Goal: Task Accomplishment & Management: Complete application form

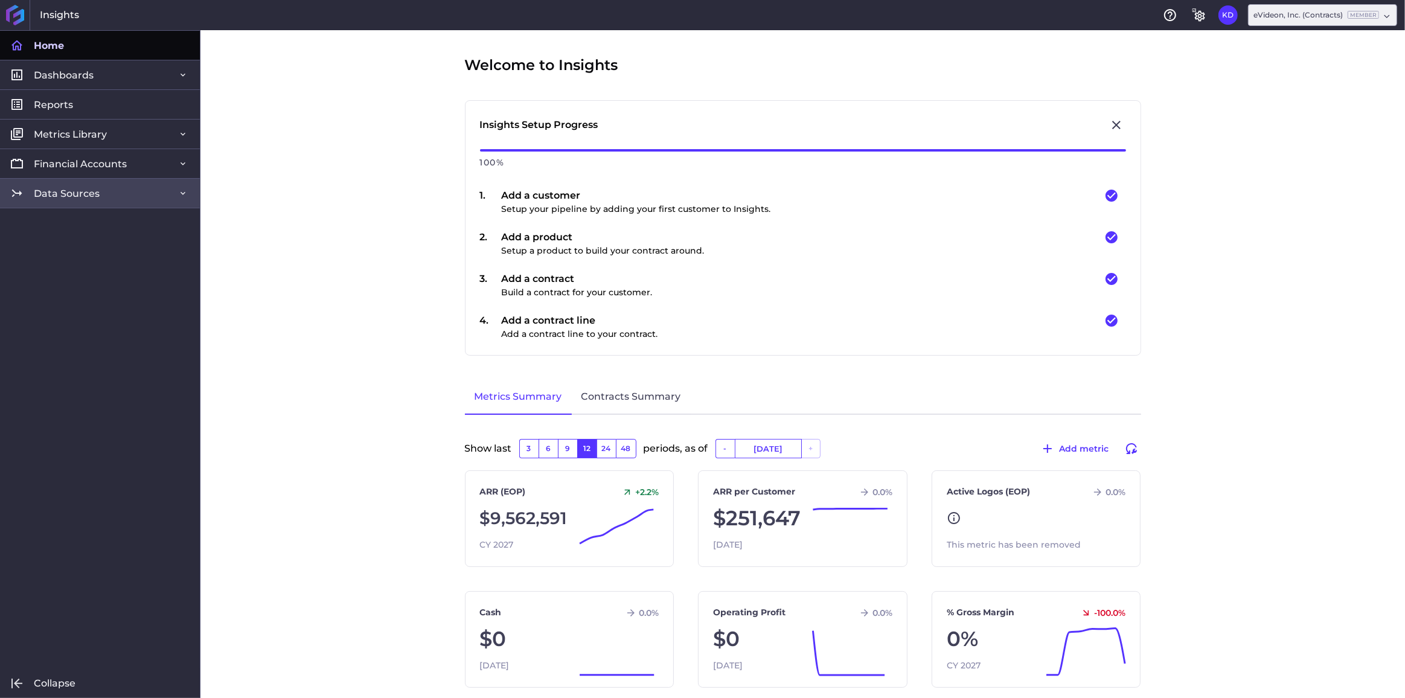
click at [85, 192] on span "Data Sources" at bounding box center [67, 193] width 66 height 13
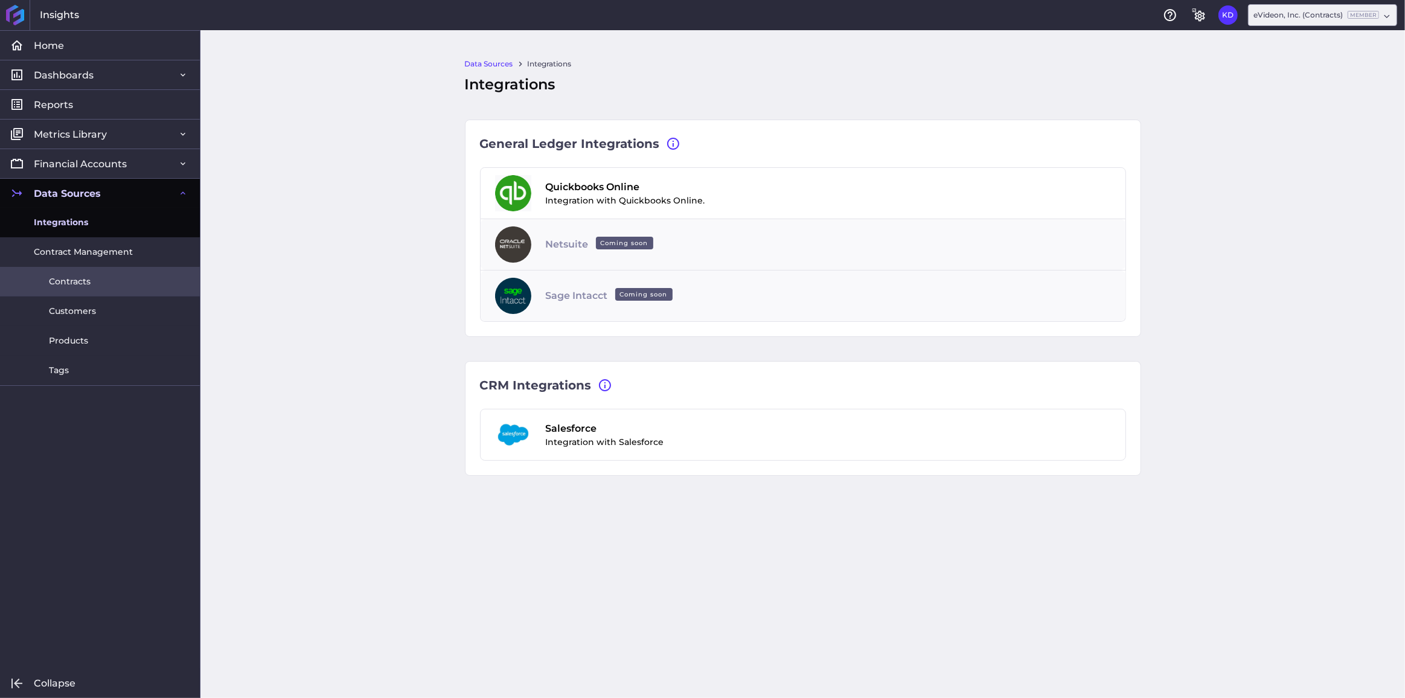
click at [73, 283] on span "Contracts" at bounding box center [70, 281] width 42 height 13
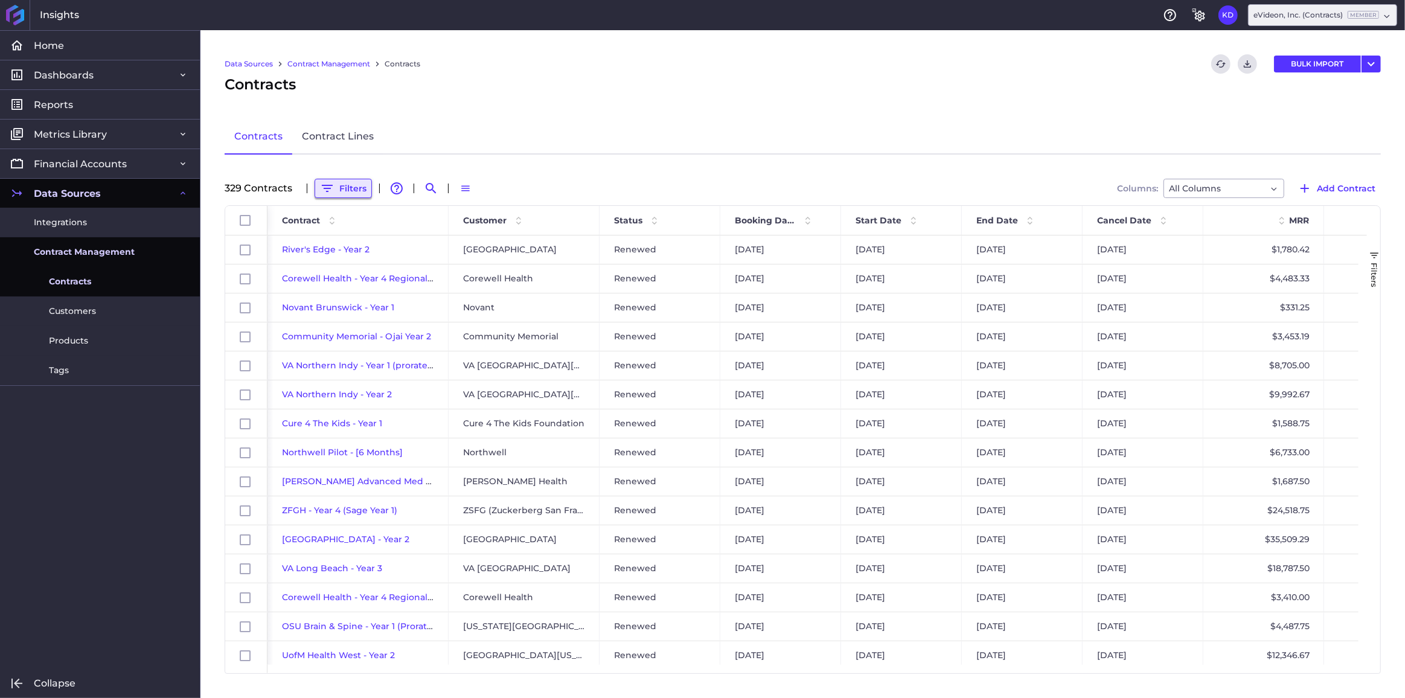
drag, startPoint x: 340, startPoint y: 188, endPoint x: 369, endPoint y: 193, distance: 29.4
click at [340, 188] on button "Filters" at bounding box center [342, 188] width 57 height 19
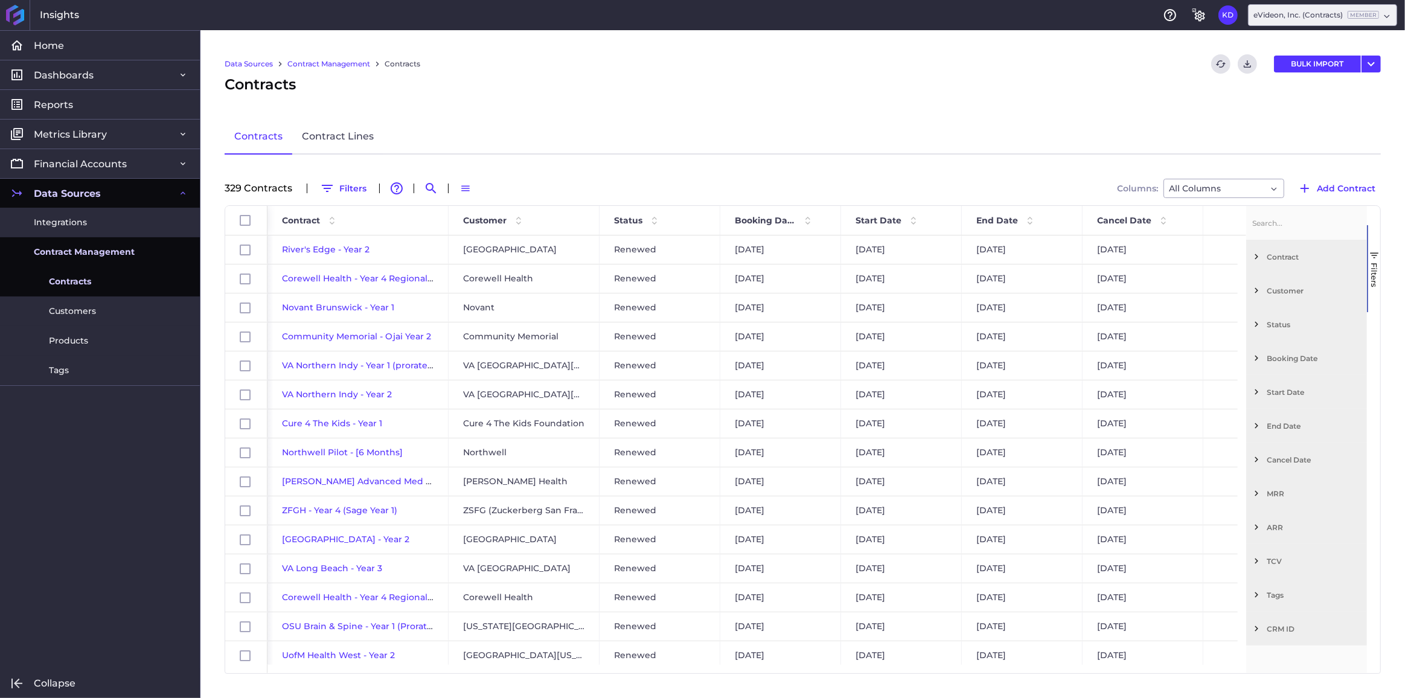
click at [1303, 292] on span "Customer" at bounding box center [1313, 290] width 95 height 9
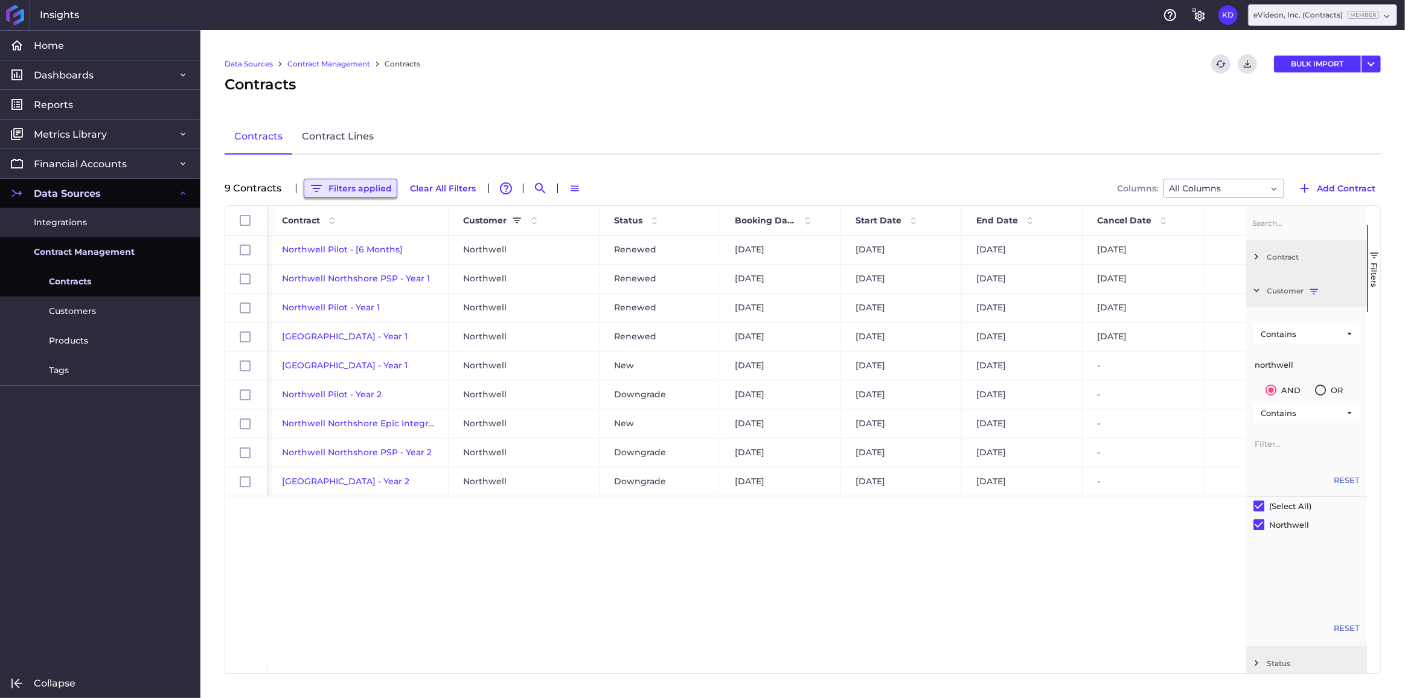
type input "northwell"
click at [343, 184] on button "Filters applied" at bounding box center [351, 188] width 94 height 19
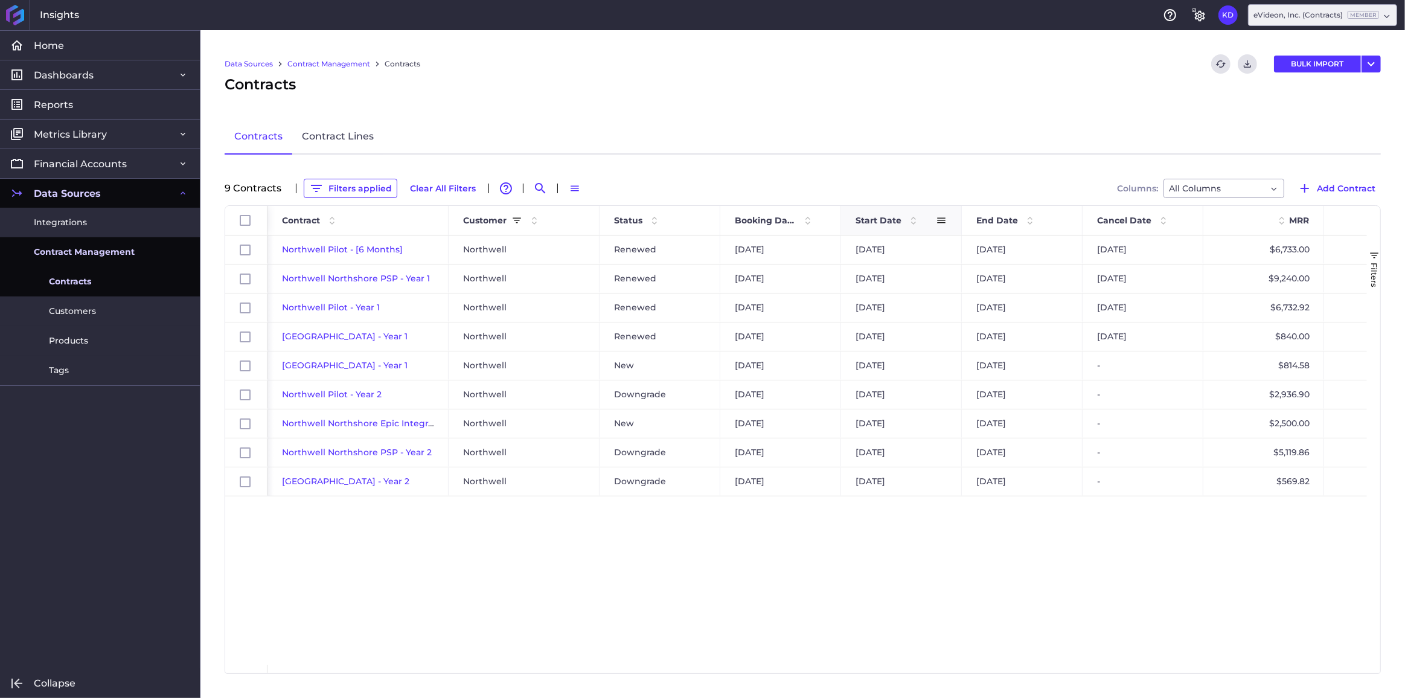
click at [869, 221] on span "Start Date" at bounding box center [878, 220] width 46 height 11
click at [1119, 543] on div "Northwell Pilot - [6 Months] [GEOGRAPHIC_DATA] Renewed [DATE] [DATE] [DATE] [DA…" at bounding box center [816, 449] width 1099 height 429
click at [350, 519] on div "Northwell Pilot - [6 Months] [GEOGRAPHIC_DATA] Renewed [DATE] [DATE] [DATE] [DA…" at bounding box center [816, 449] width 1099 height 429
click at [1350, 184] on span "Add Contract" at bounding box center [1346, 188] width 59 height 13
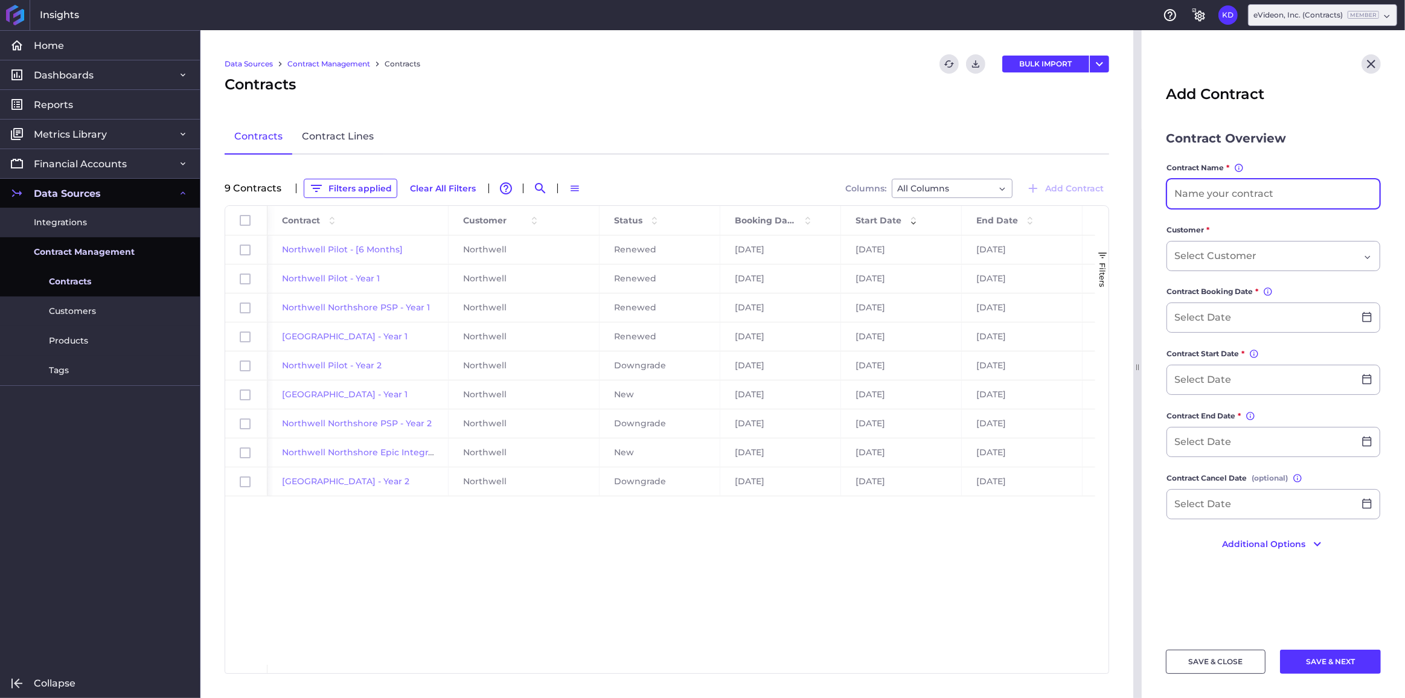
click at [1327, 188] on input at bounding box center [1273, 193] width 212 height 29
paste input "LDL Aphresia"
click at [1249, 191] on input "Northwell LDLLDL Aphresia" at bounding box center [1273, 193] width 212 height 29
paste input "Aphresia"
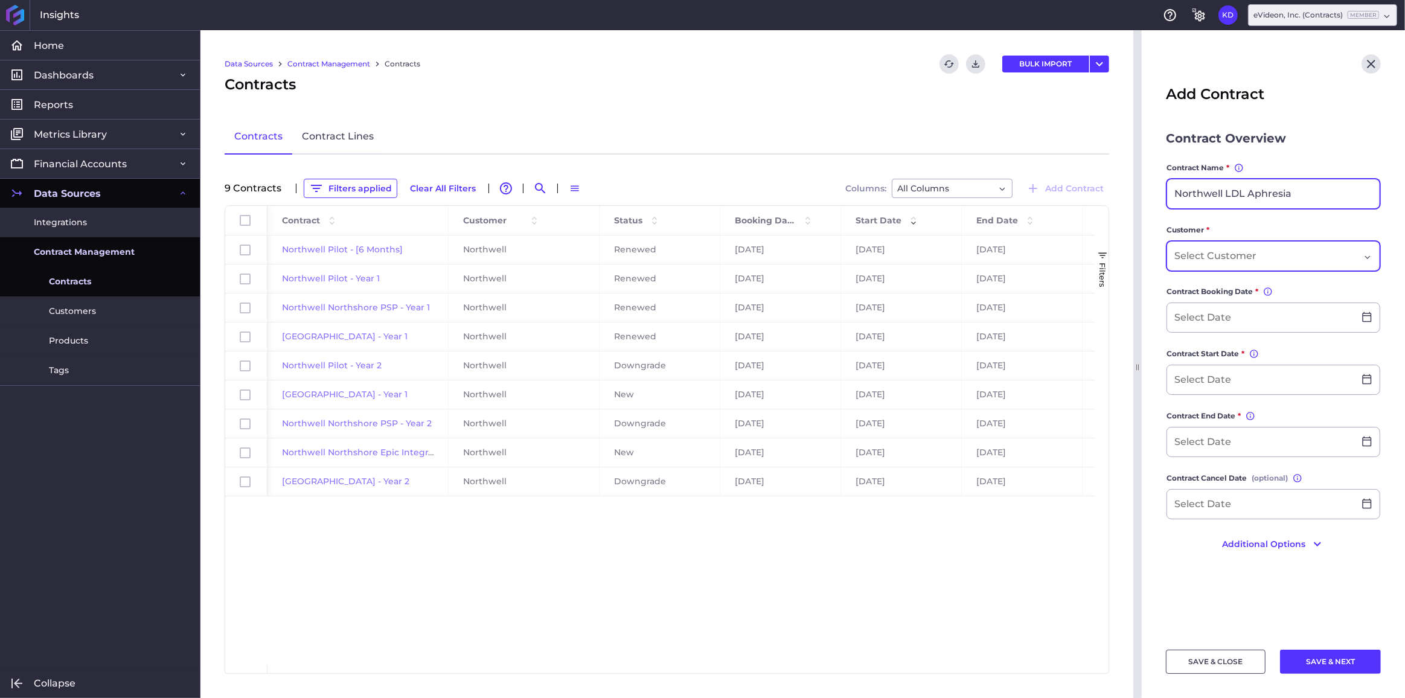
type input "Northwell LDL Aphresia"
click at [1265, 255] on div "Dropdown select" at bounding box center [1266, 256] width 185 height 14
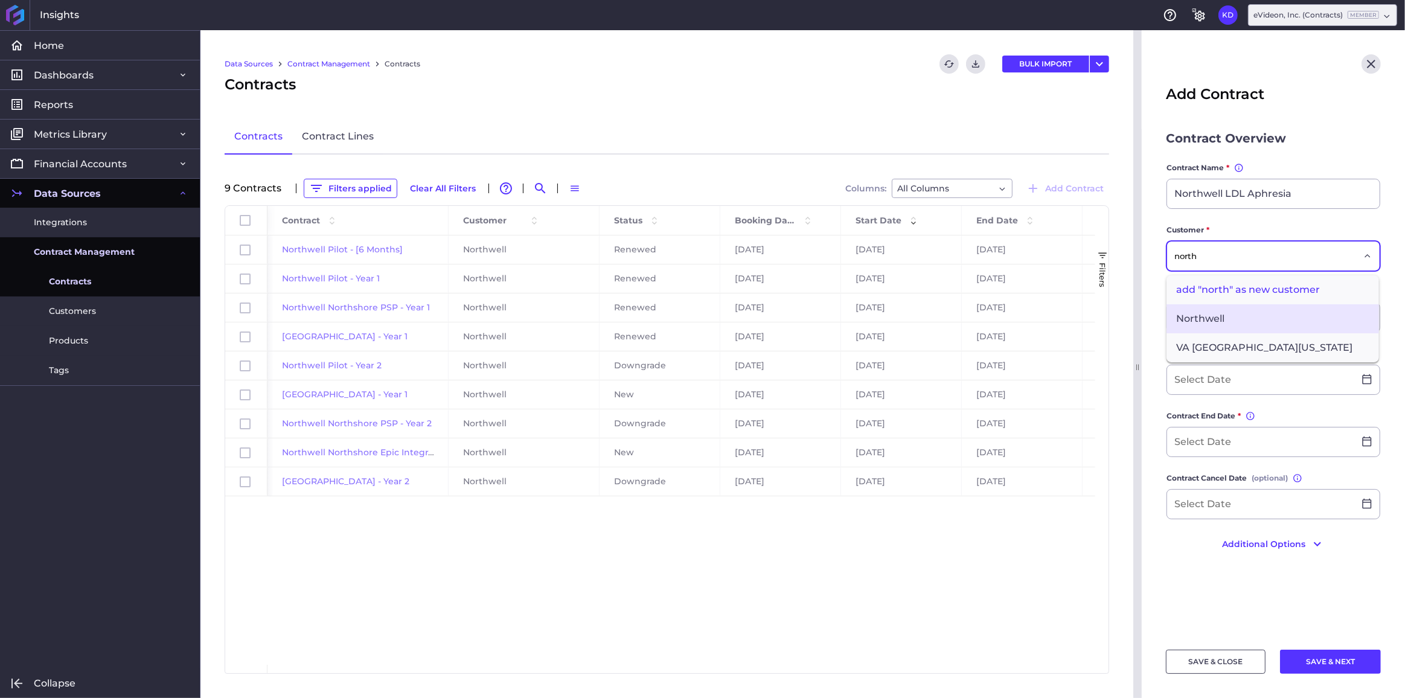
type input "north"
click at [1268, 314] on span "Northwell" at bounding box center [1272, 318] width 212 height 29
click at [1257, 316] on input at bounding box center [1260, 317] width 187 height 29
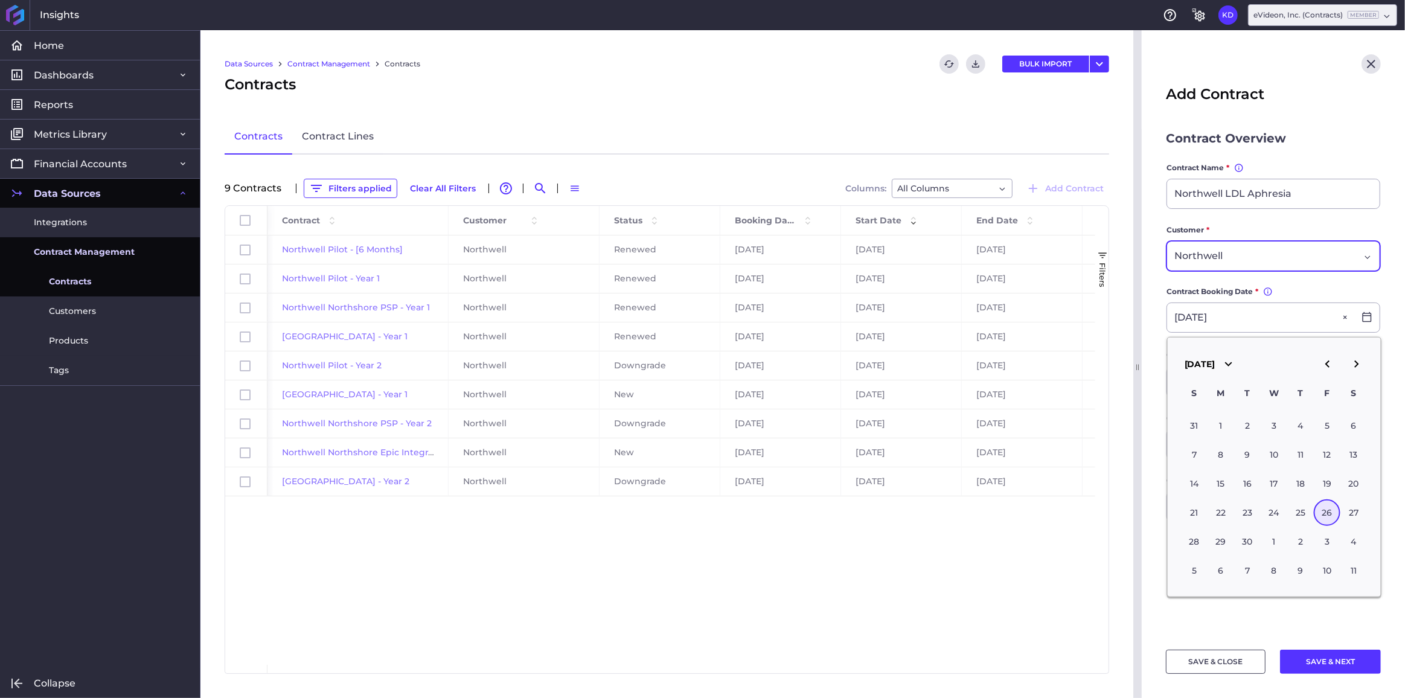
type input "[DATE]"
click at [1299, 291] on label "Contract Booking Date * Contract booking date is used to indicate when this con…" at bounding box center [1273, 294] width 214 height 17
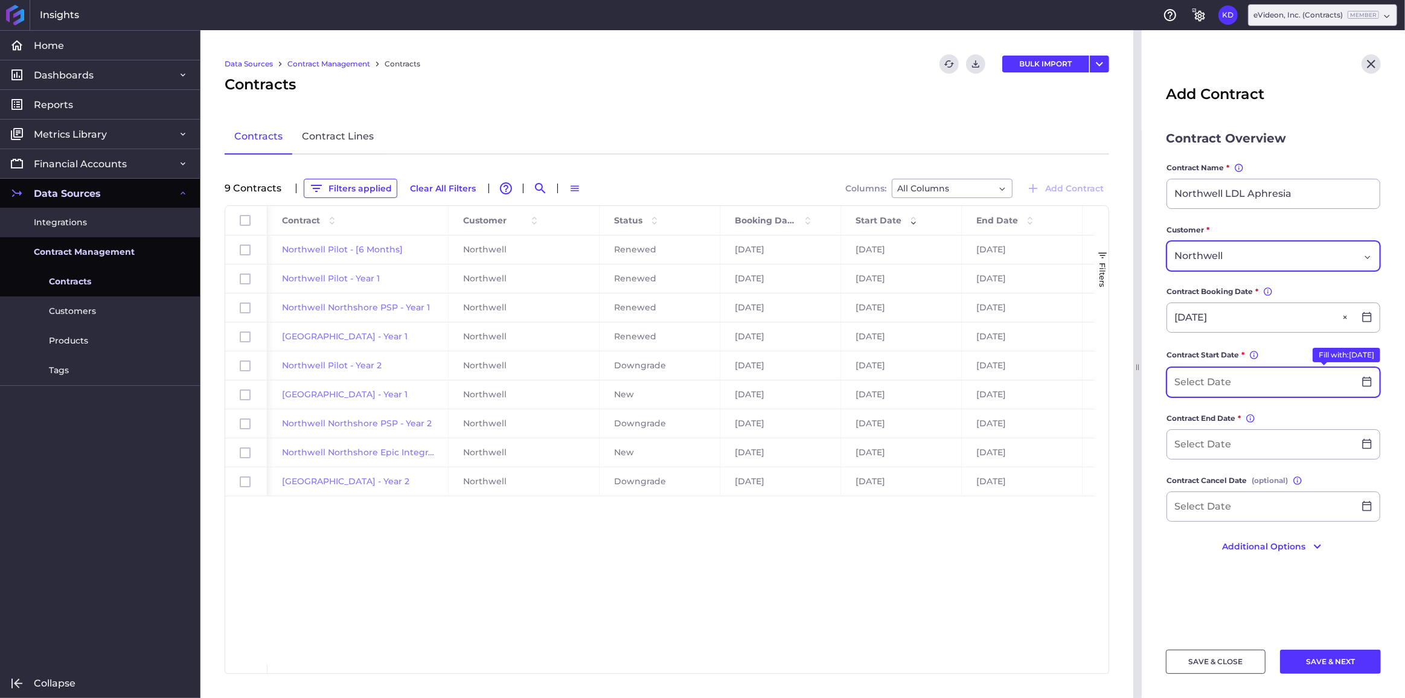
click at [1234, 375] on input at bounding box center [1260, 382] width 187 height 29
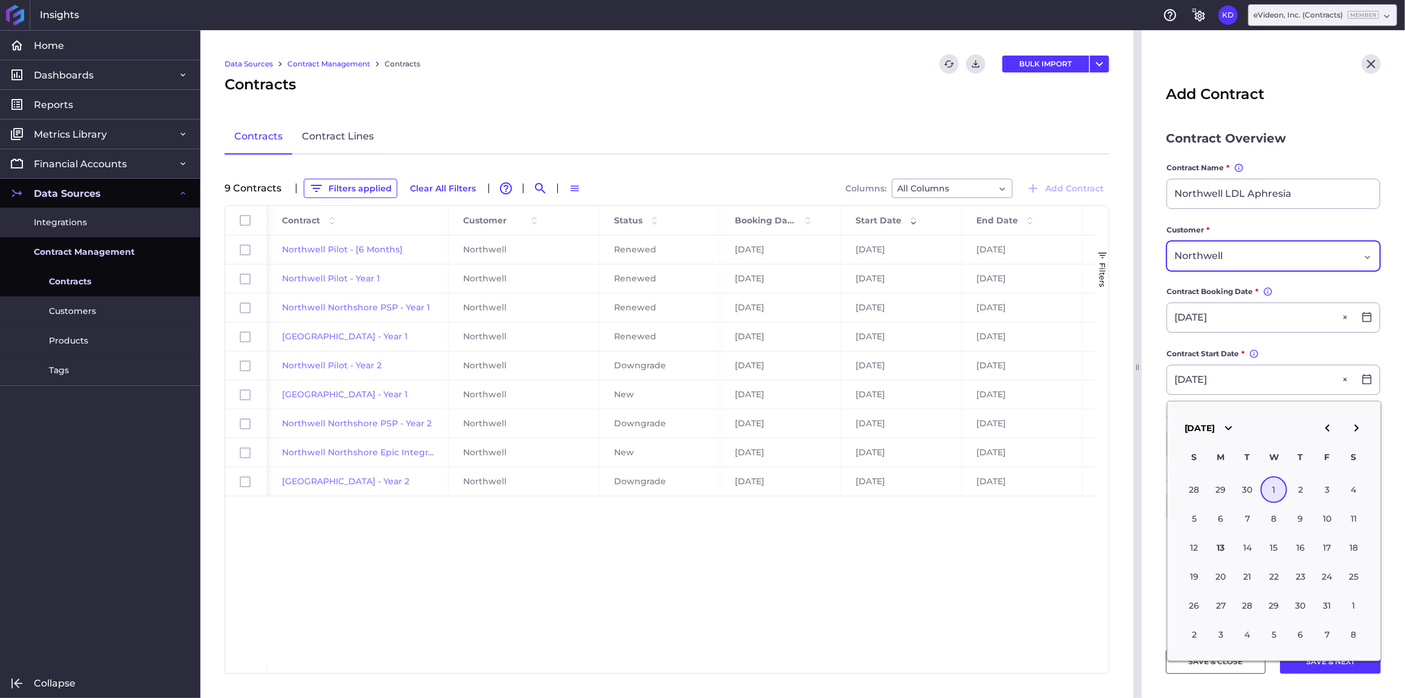
type input "[DATE]"
click at [1274, 345] on form "Contract Overview Contract Name * You can change the contract name, but it must…" at bounding box center [1273, 350] width 215 height 442
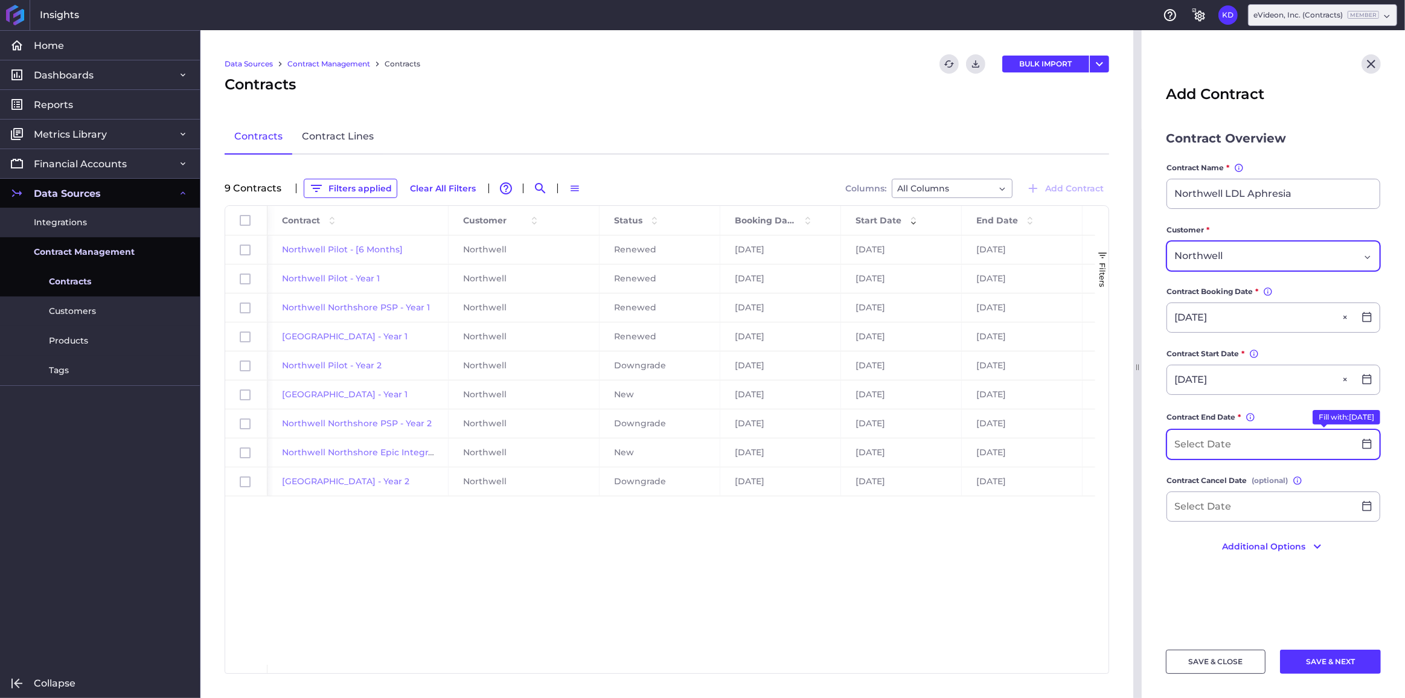
click at [1253, 438] on input at bounding box center [1260, 444] width 187 height 29
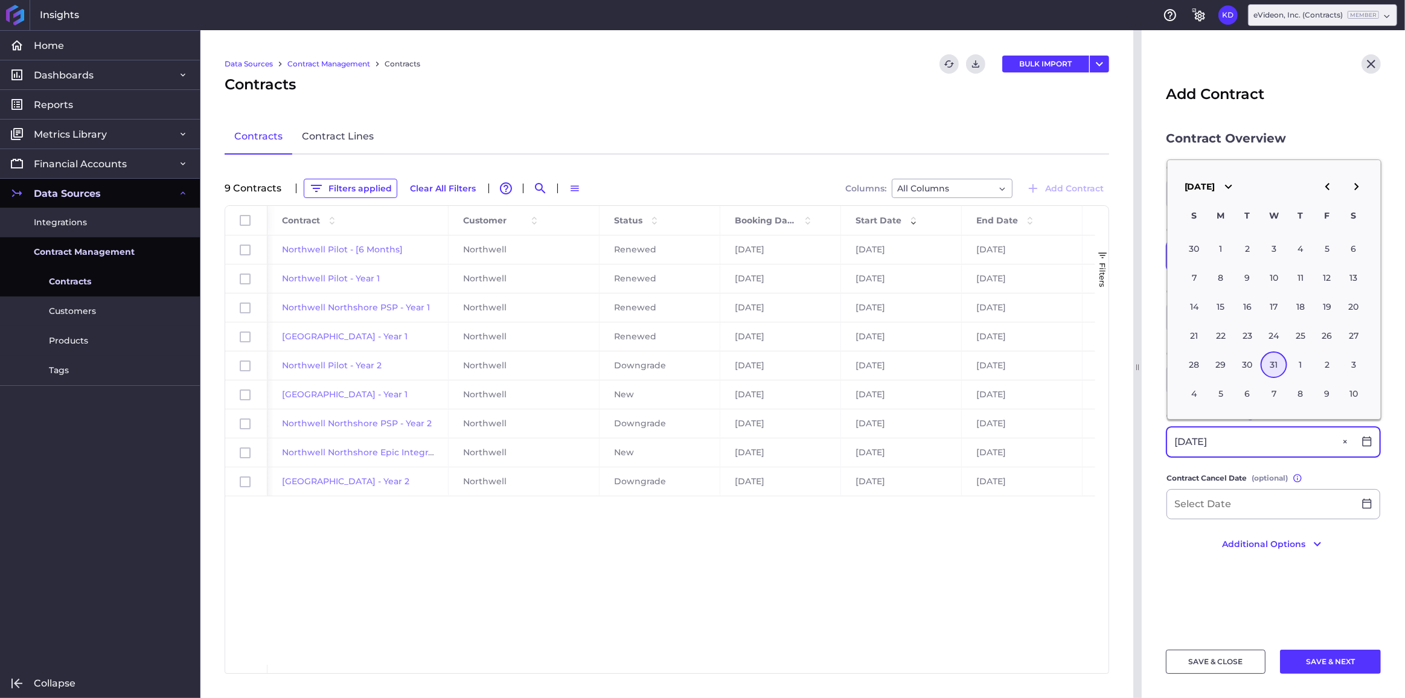
type input "[DATE]"
click at [1288, 583] on main "Contract Overview Contract Name * You can change the contract name, but it must…" at bounding box center [1272, 382] width 263 height 506
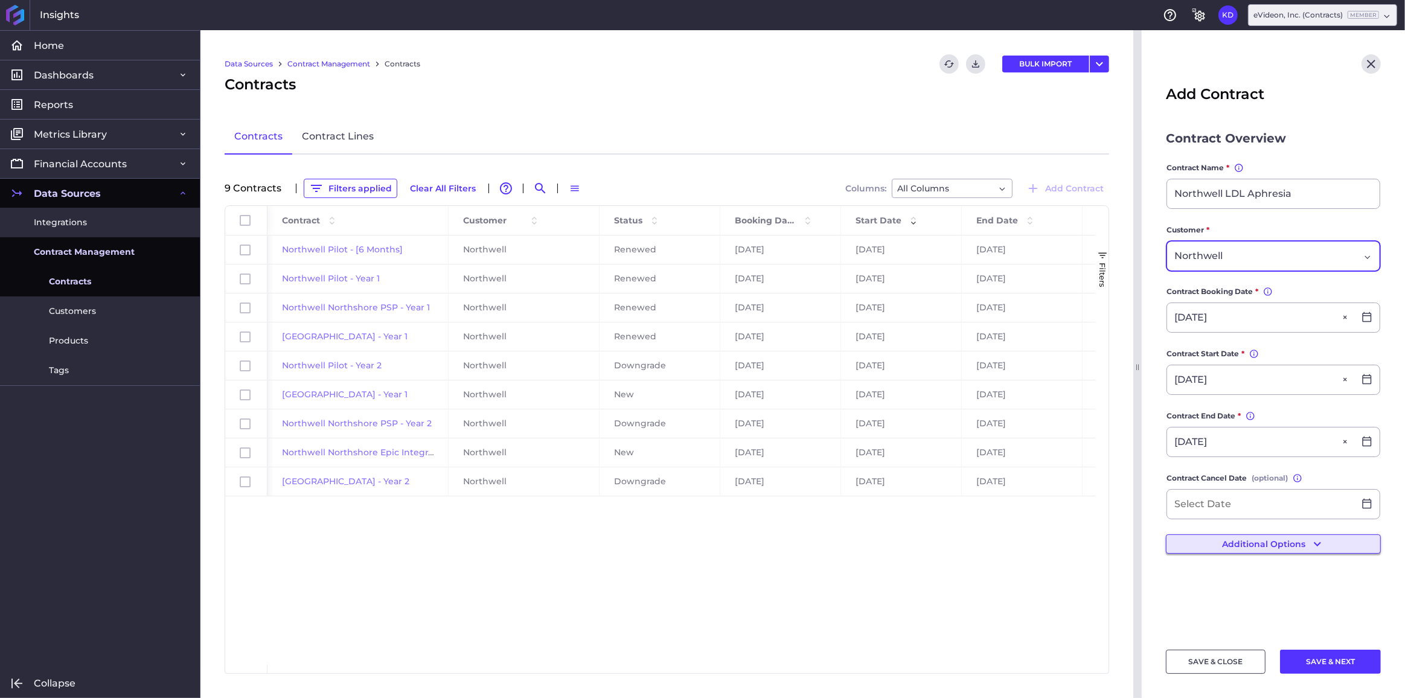
click at [1275, 543] on button "Additional Options" at bounding box center [1273, 543] width 215 height 19
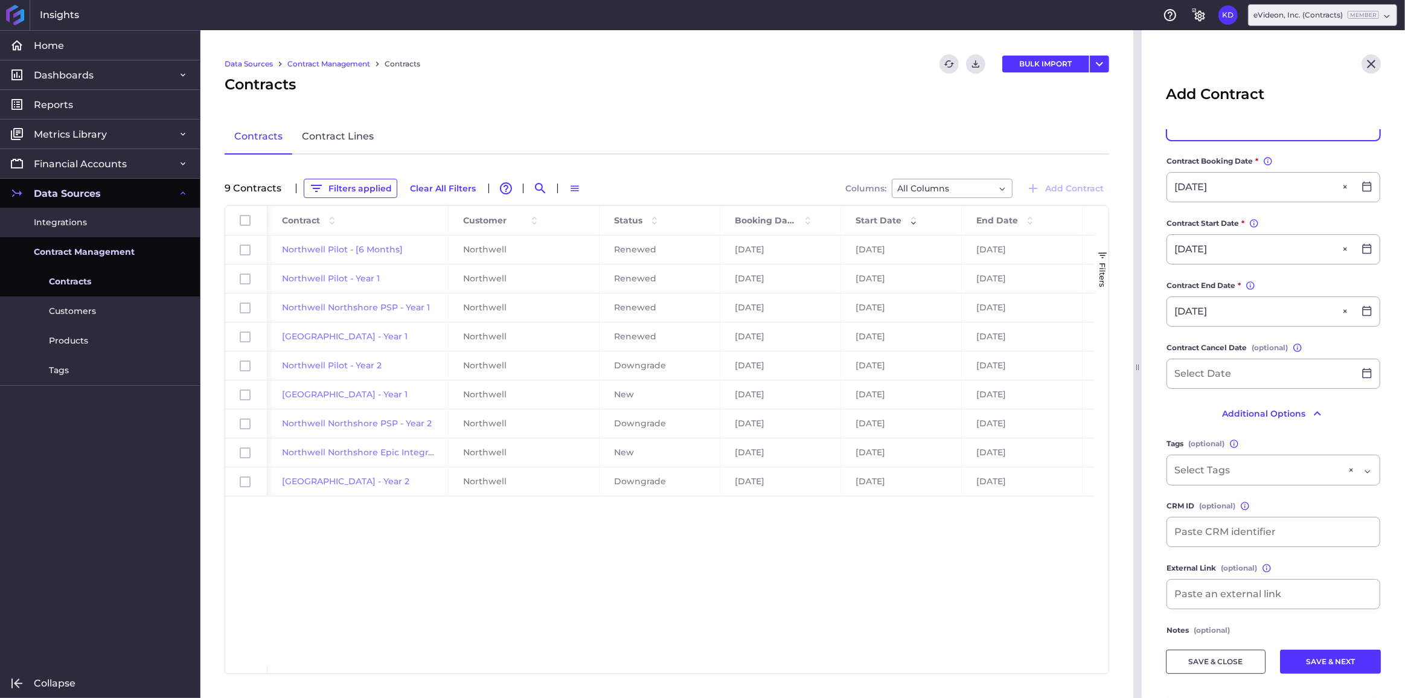
scroll to position [147, 0]
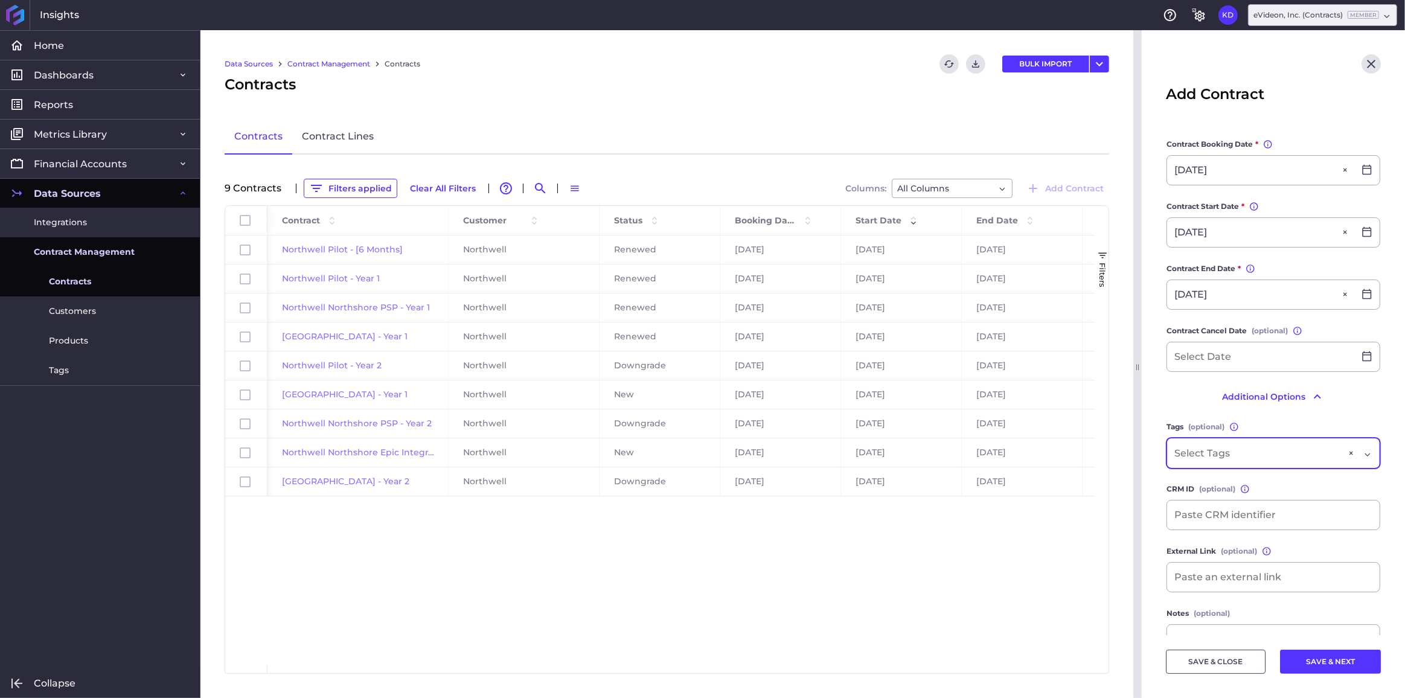
click at [1267, 457] on div "×" at bounding box center [1273, 453] width 214 height 31
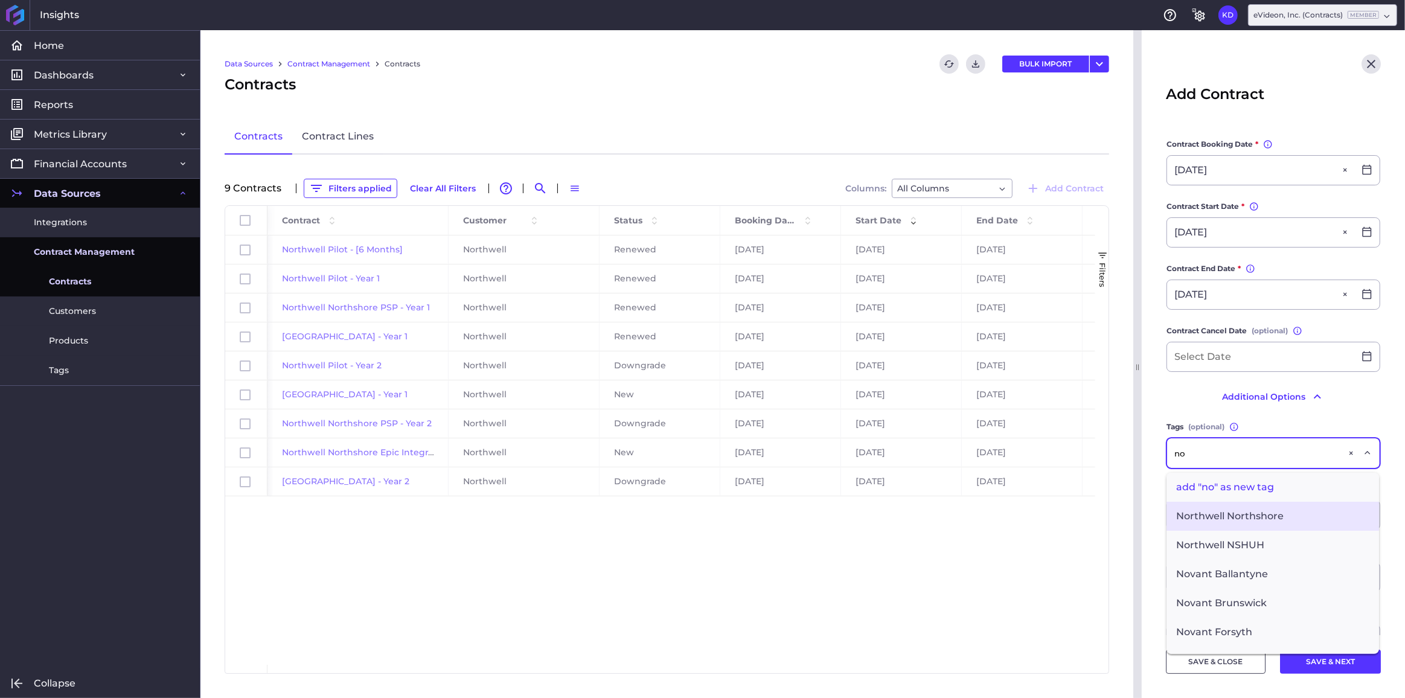
type input "no"
click at [1274, 503] on span "Northwell Northshore" at bounding box center [1272, 516] width 212 height 29
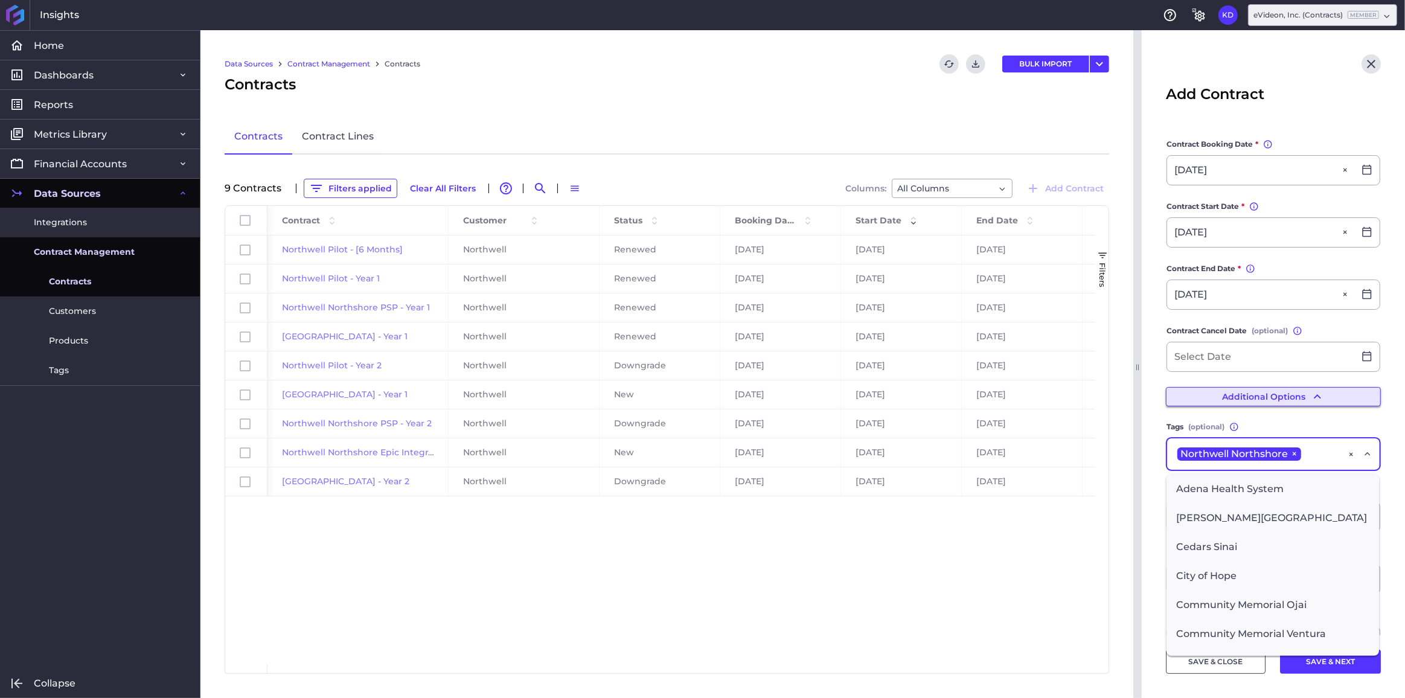
click at [1181, 393] on button "Additional Options" at bounding box center [1273, 396] width 215 height 19
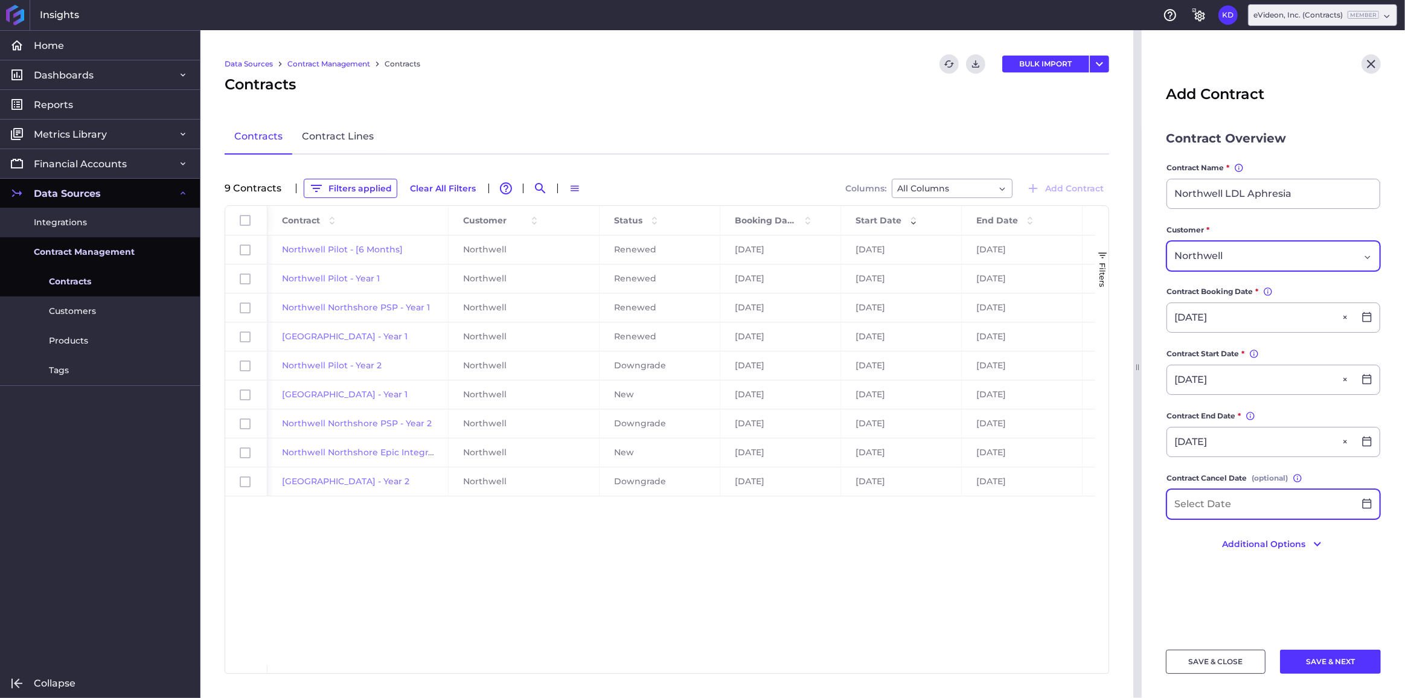
scroll to position [0, 0]
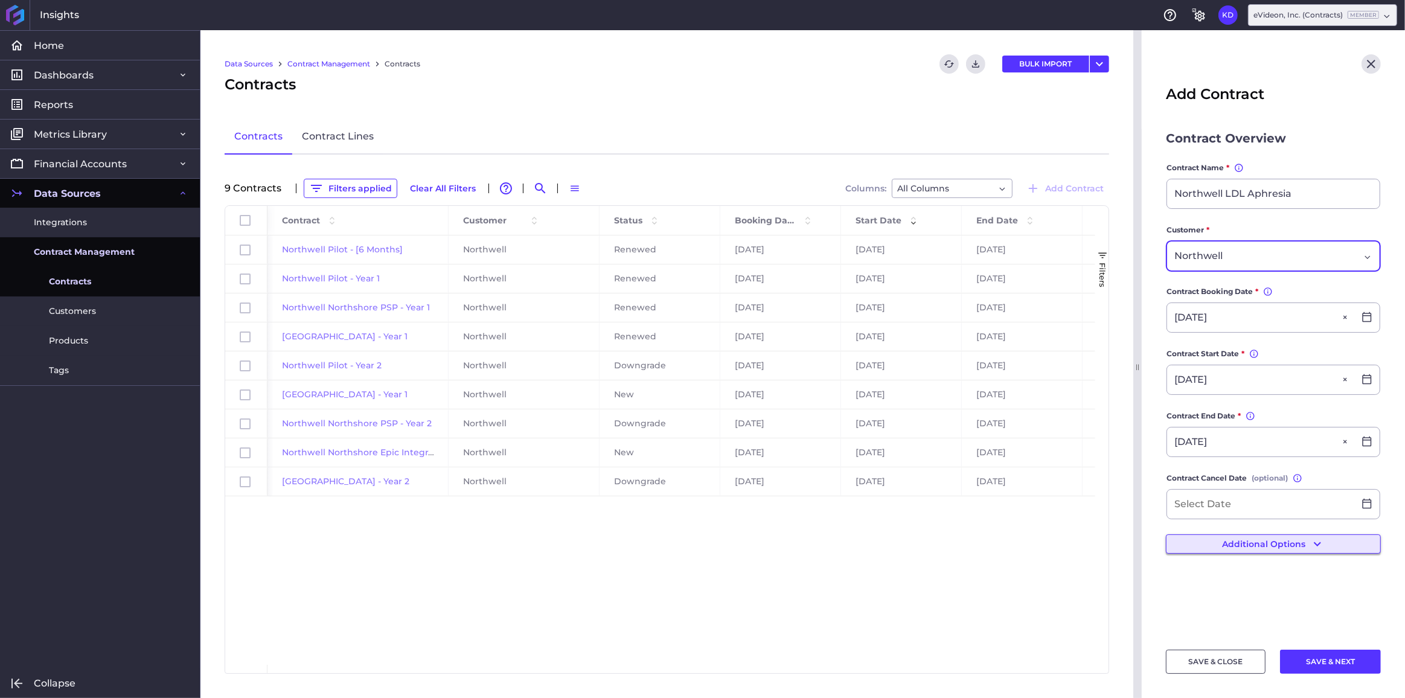
click at [1242, 534] on button "Additional Options" at bounding box center [1273, 543] width 215 height 19
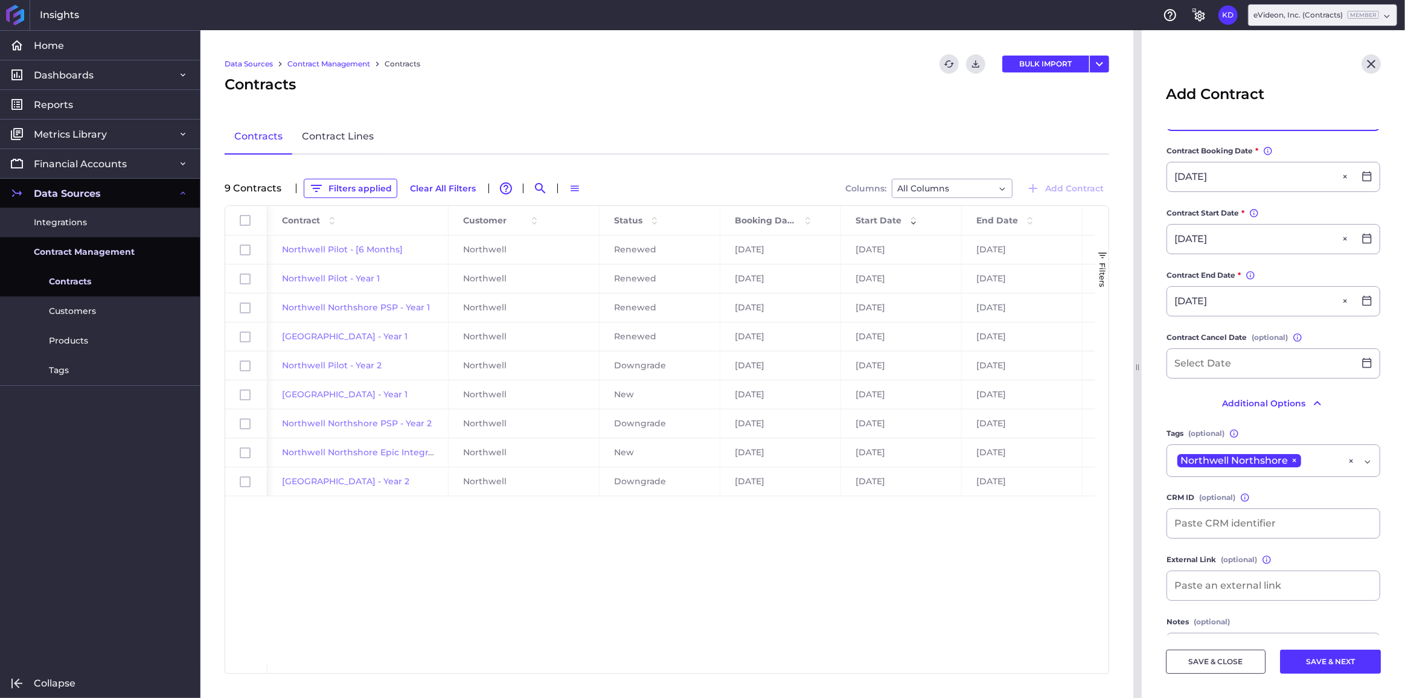
scroll to position [150, 0]
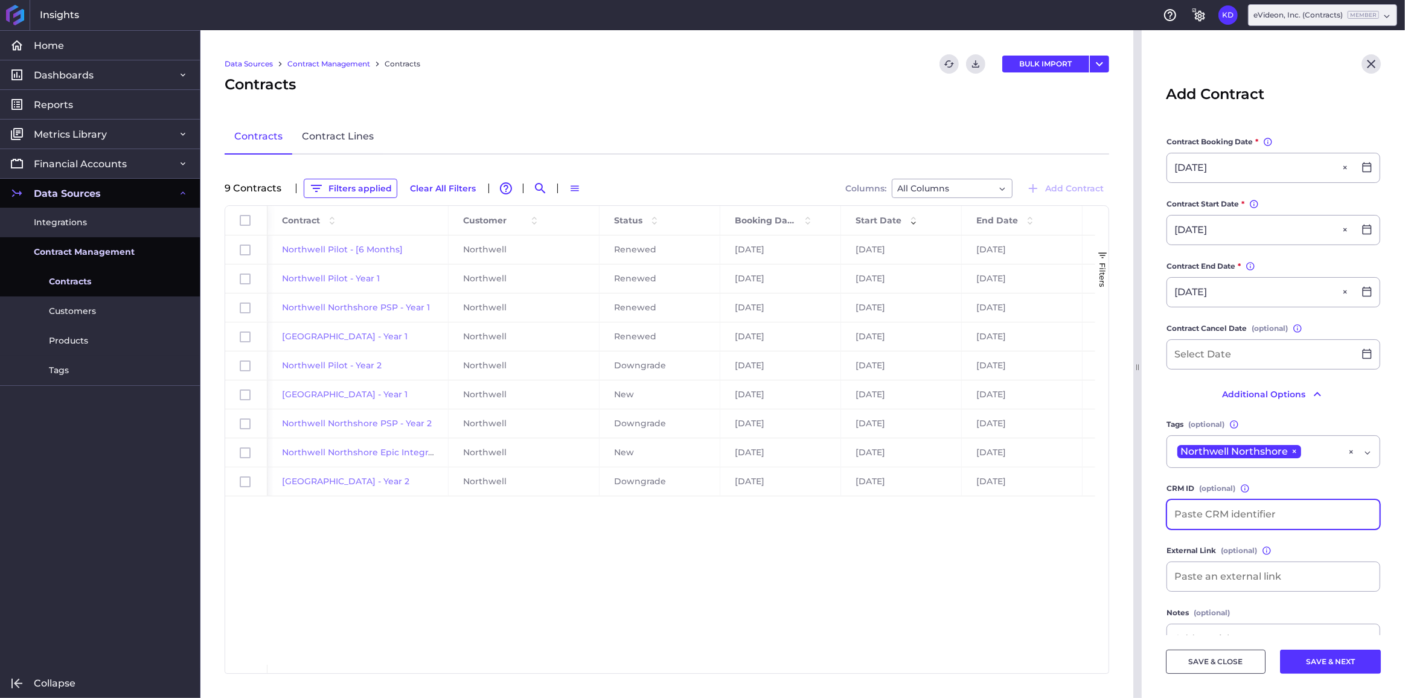
click at [1235, 516] on input at bounding box center [1273, 514] width 212 height 29
type input "SO-1068"
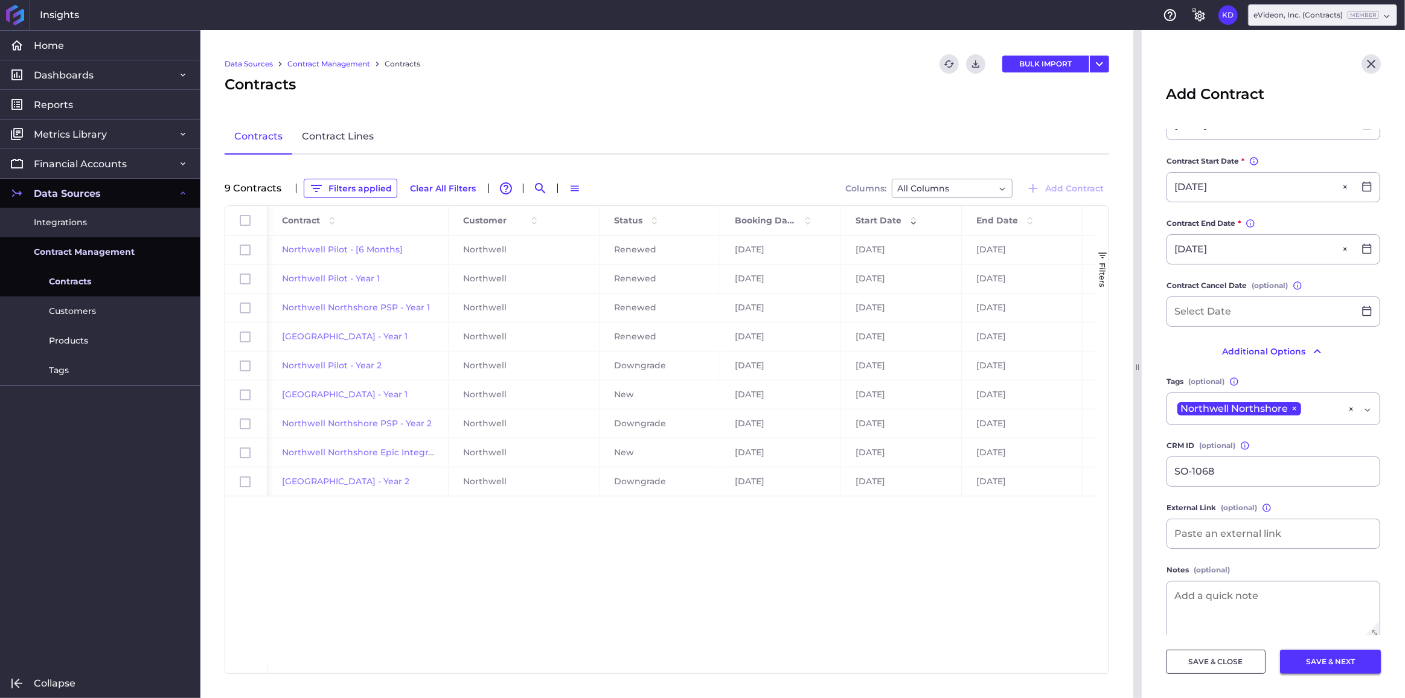
click at [1318, 662] on button "SAVE & NEXT" at bounding box center [1330, 662] width 101 height 24
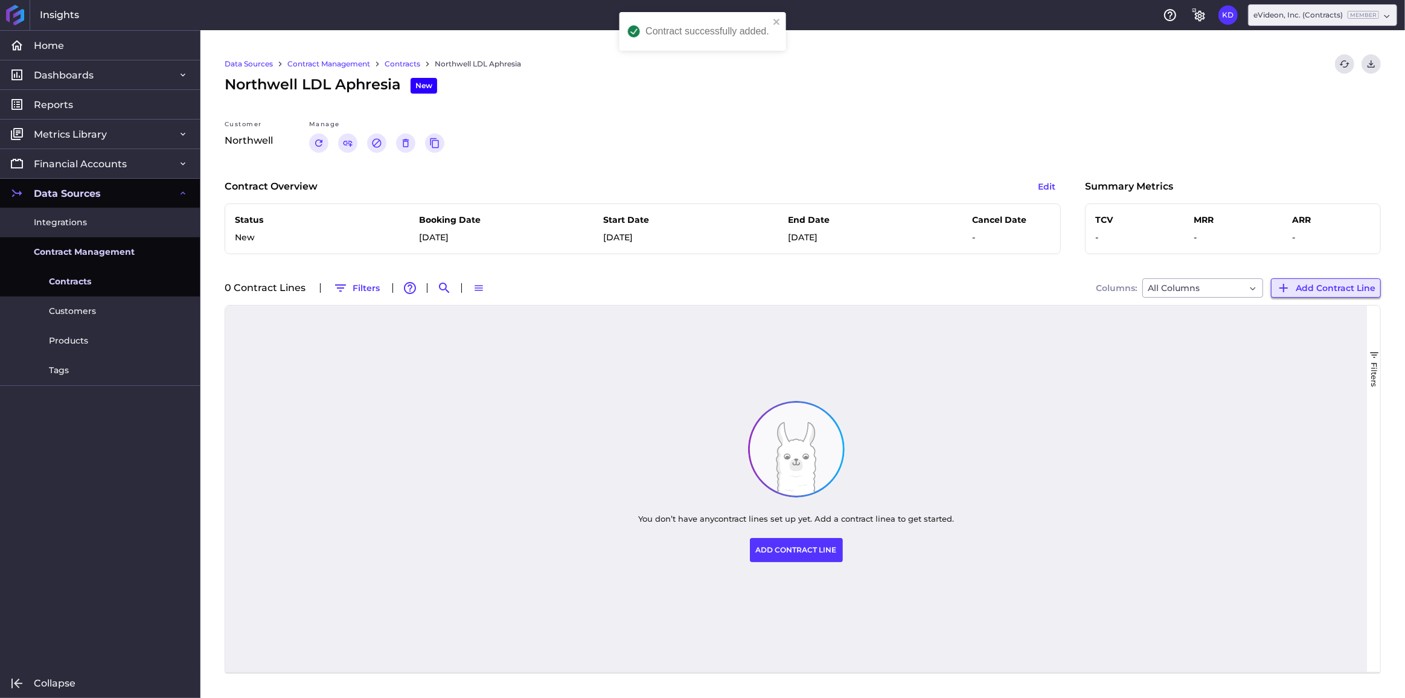
click at [1332, 290] on span "Add Contract Line" at bounding box center [1335, 287] width 80 height 13
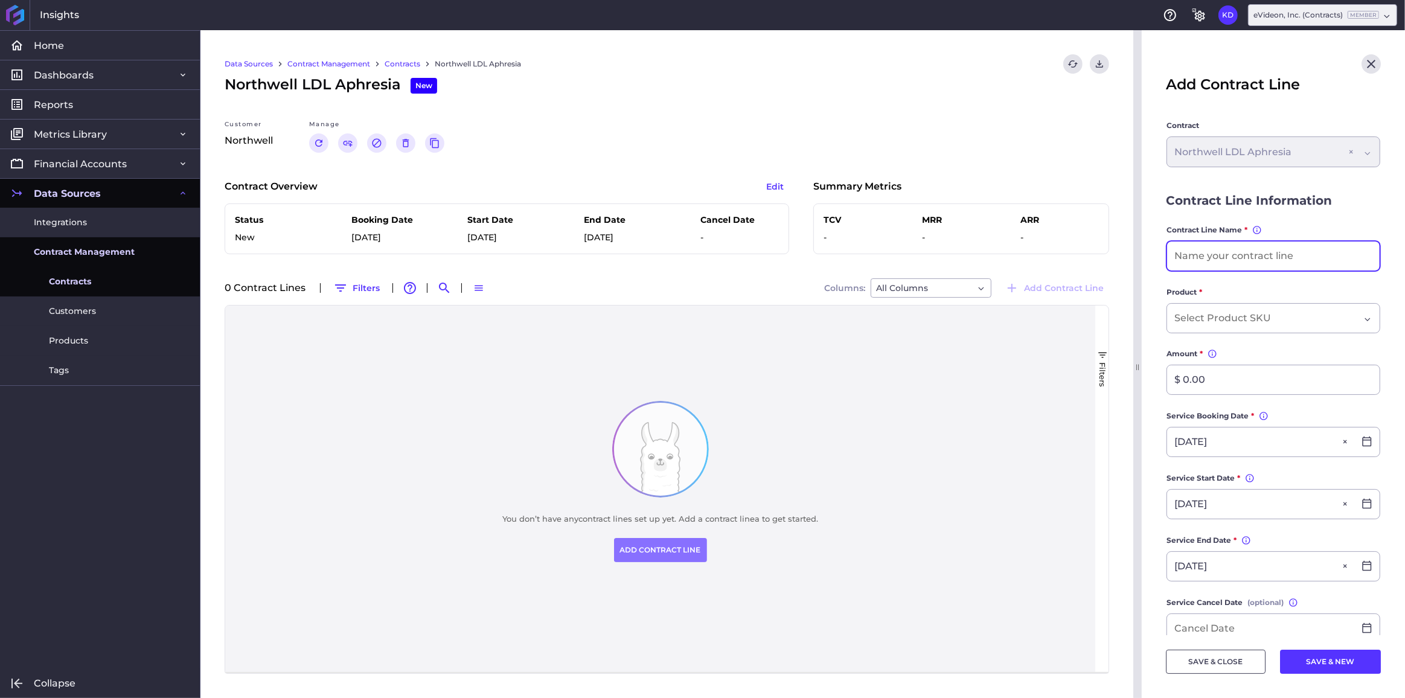
click at [1294, 255] on input at bounding box center [1273, 255] width 212 height 29
type input "2 Companion"
click at [1288, 311] on div "Dropdown select" at bounding box center [1266, 318] width 185 height 14
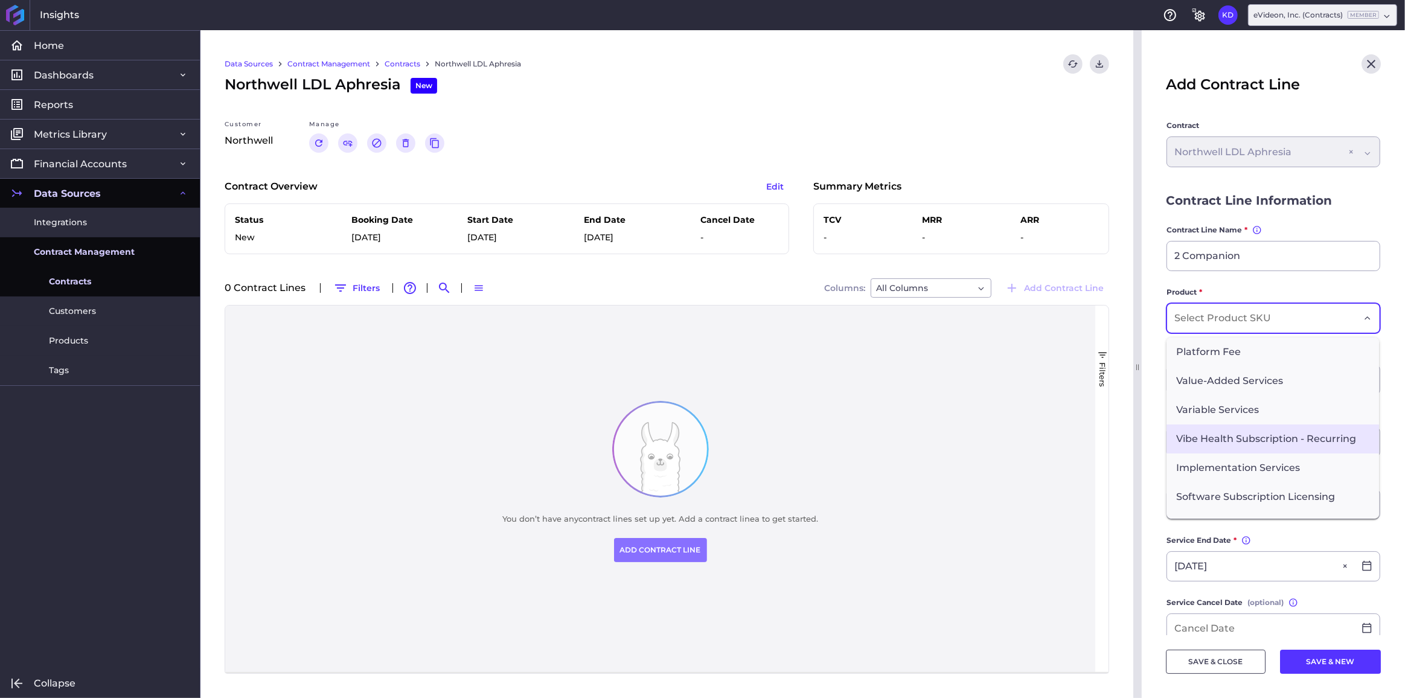
click at [1294, 436] on span "Vibe Health Subscription - Recurring" at bounding box center [1272, 438] width 212 height 29
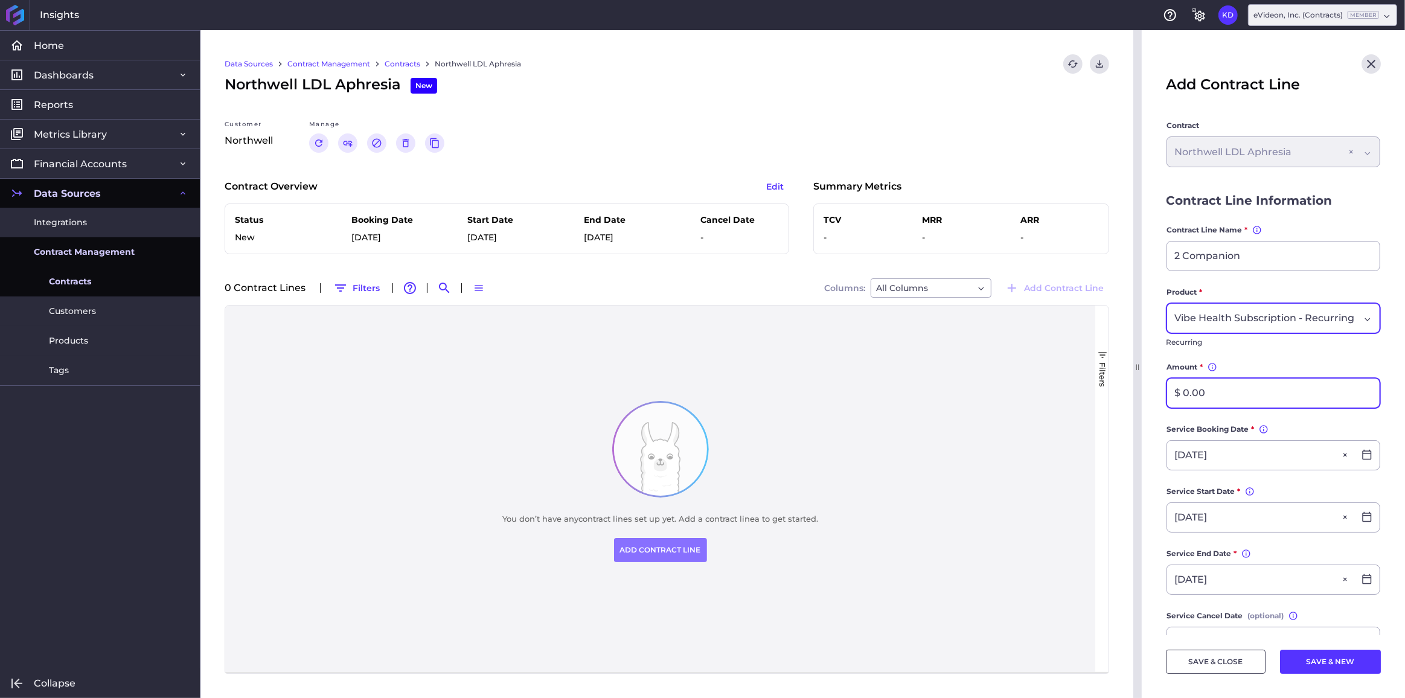
click at [1277, 407] on input "$ 0.00" at bounding box center [1273, 392] width 212 height 29
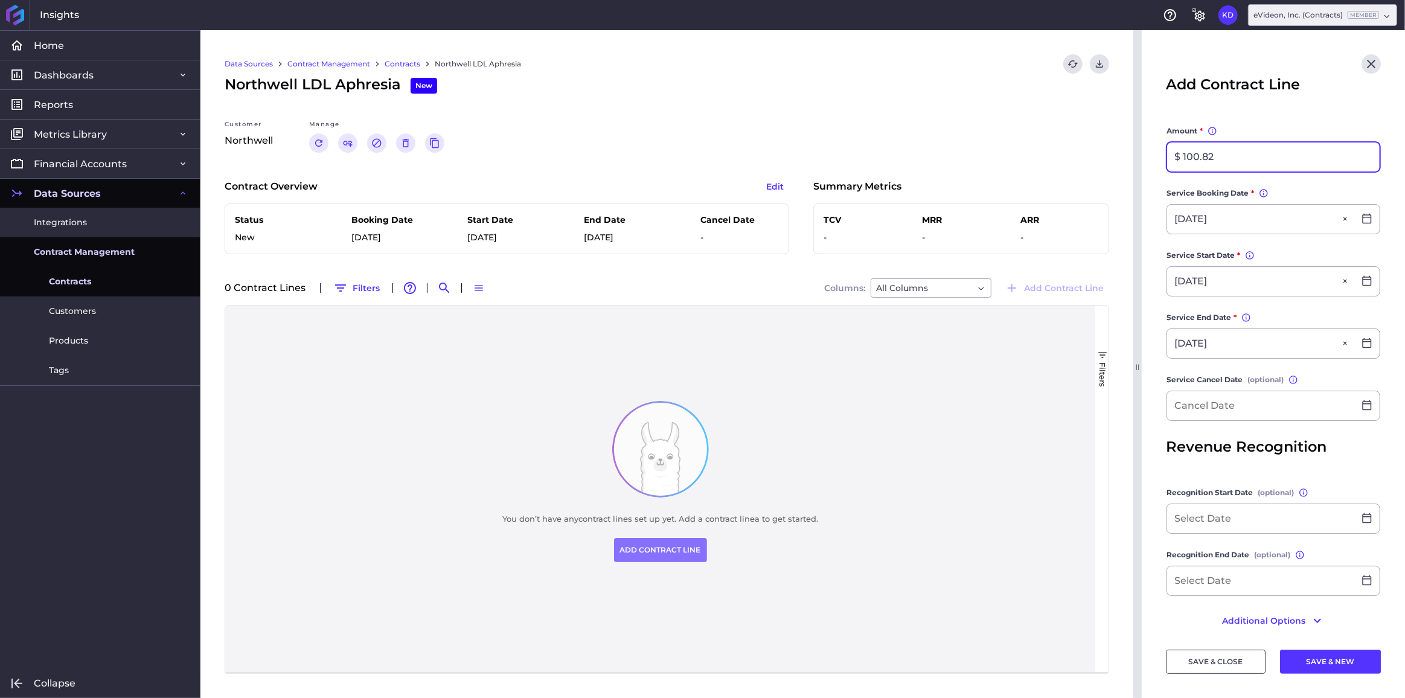
scroll to position [256, 0]
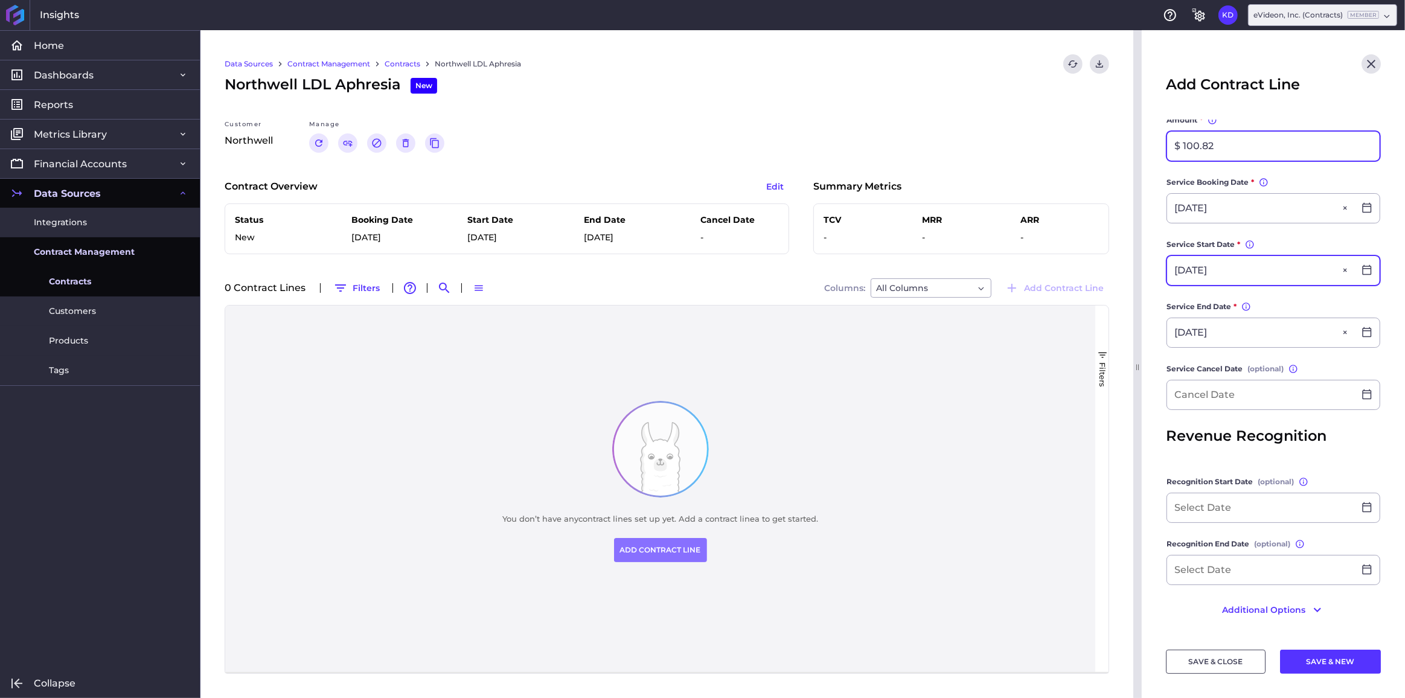
type input "$ 100.82"
click at [1247, 274] on input "[DATE]" at bounding box center [1260, 270] width 187 height 29
click at [1156, 401] on main "Contract Northwell LDL Aphresia Northwell LDL Aphresia × Contract Line Informat…" at bounding box center [1272, 254] width 263 height 762
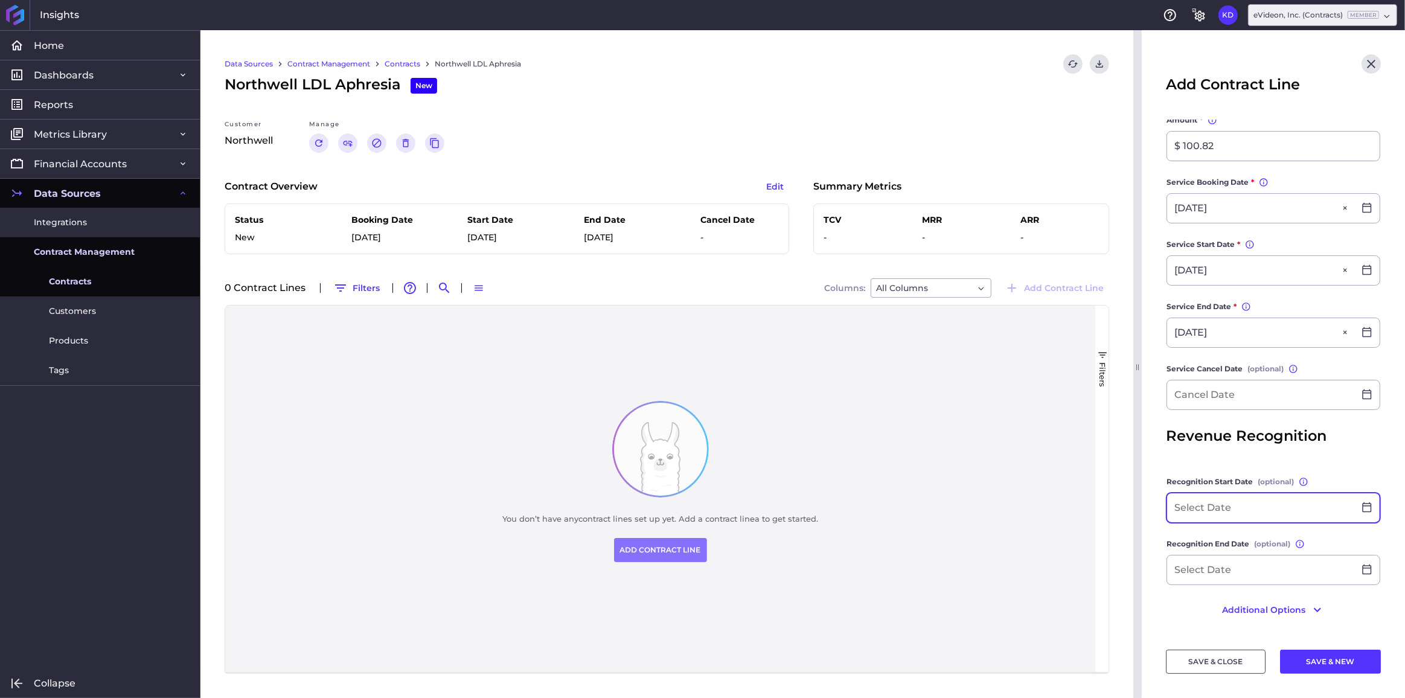
click at [1210, 503] on input at bounding box center [1260, 507] width 187 height 29
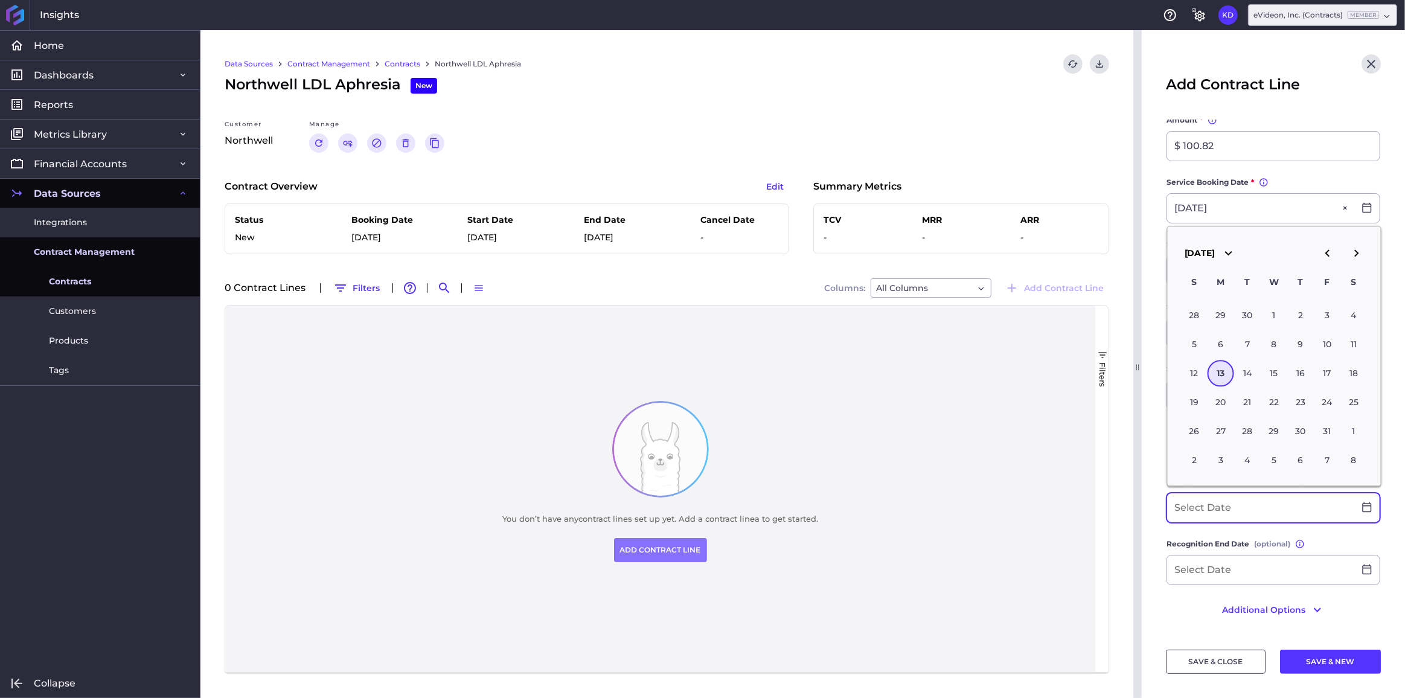
paste input "[DATE]"
type input "[DATE]"
click at [1157, 427] on main "Contract Northwell LDL Aphresia Northwell LDL Aphresia × Contract Line Informat…" at bounding box center [1272, 254] width 263 height 762
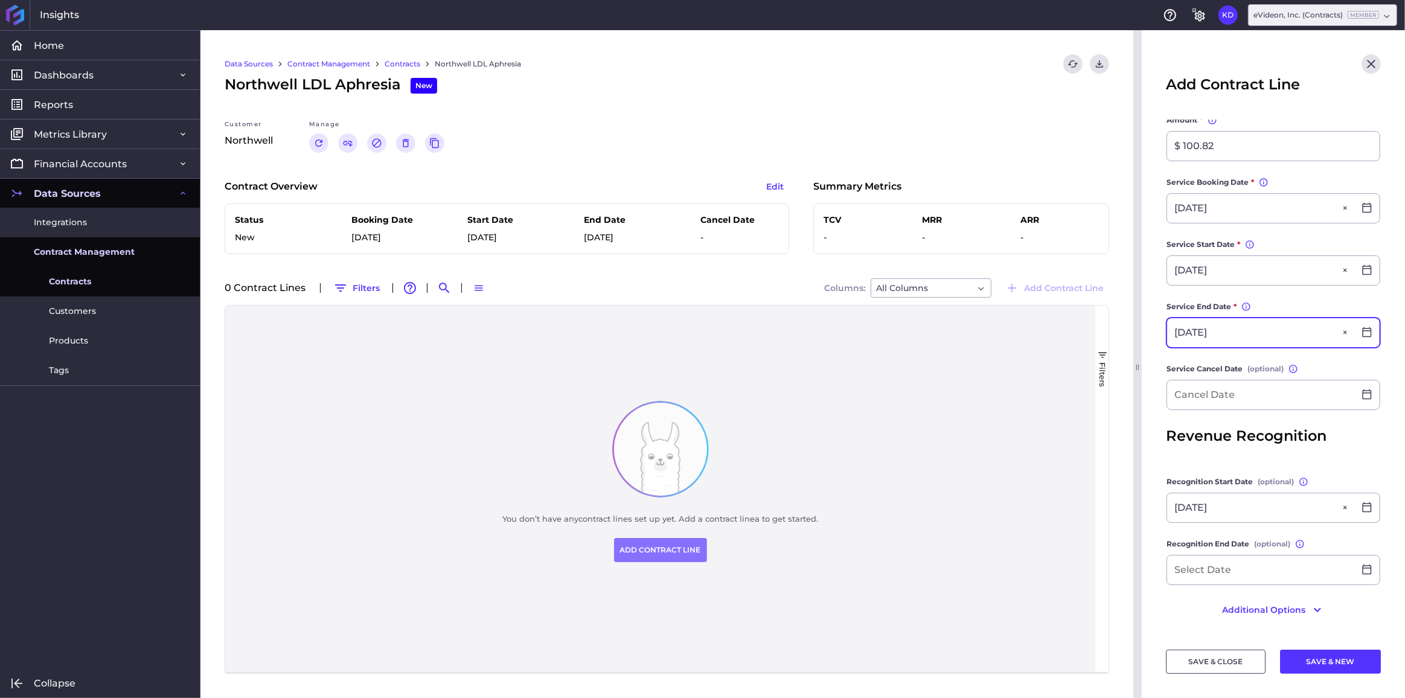
click at [1210, 340] on input "[DATE]" at bounding box center [1260, 332] width 187 height 29
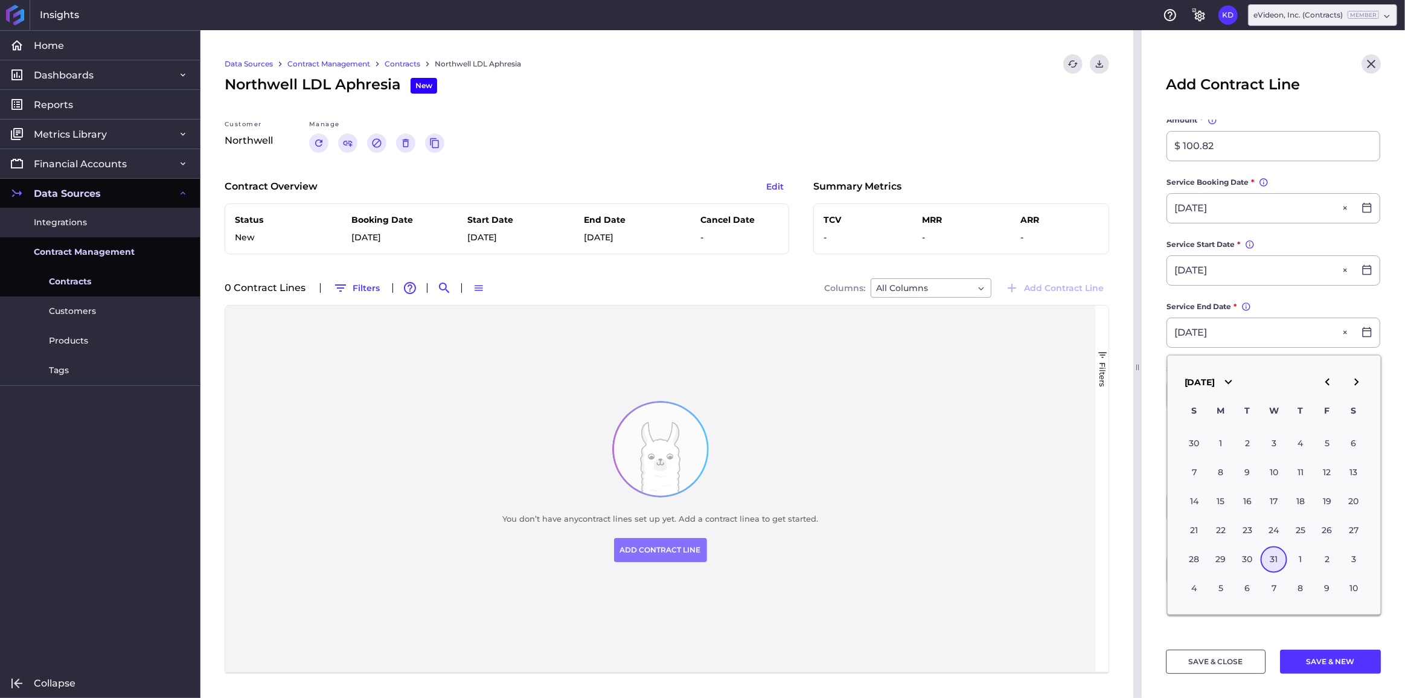
click at [1153, 382] on main "Contract Northwell LDL Aphresia Northwell LDL Aphresia × Contract Line Informat…" at bounding box center [1272, 254] width 263 height 762
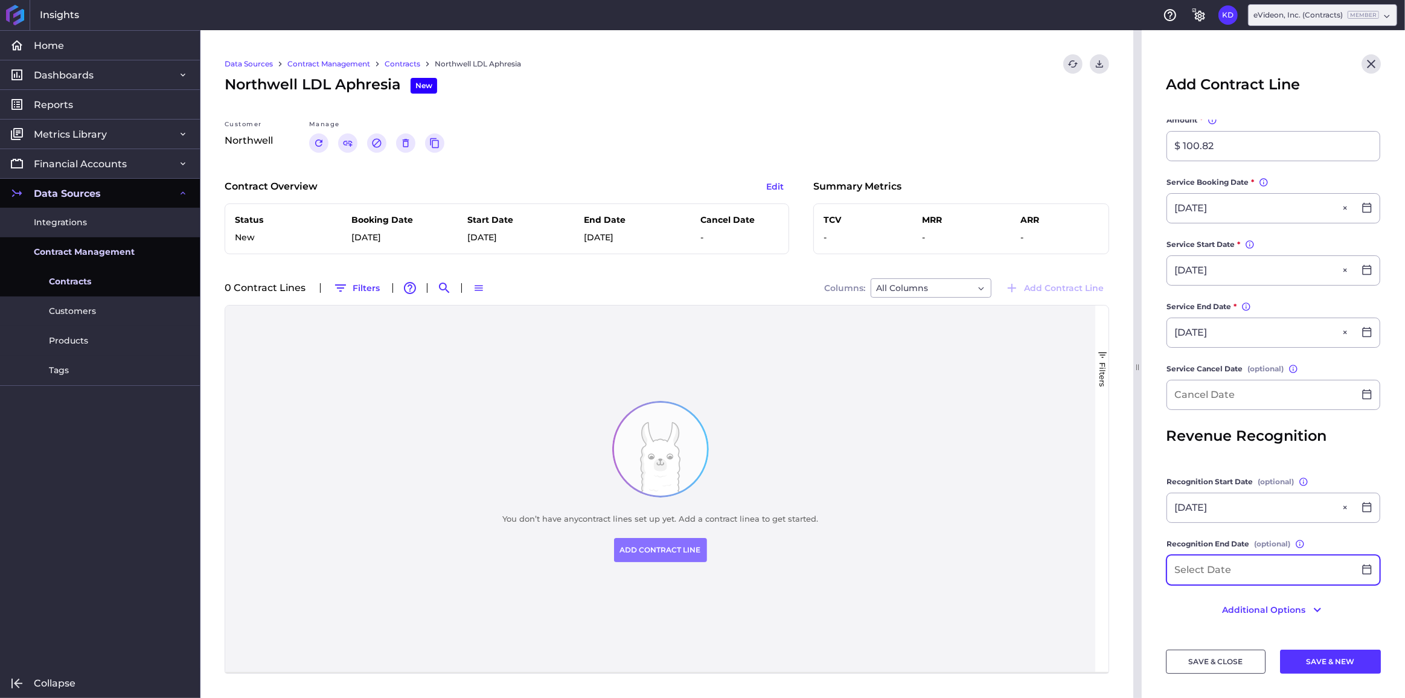
click at [1216, 565] on input at bounding box center [1260, 569] width 187 height 29
paste input "[DATE]"
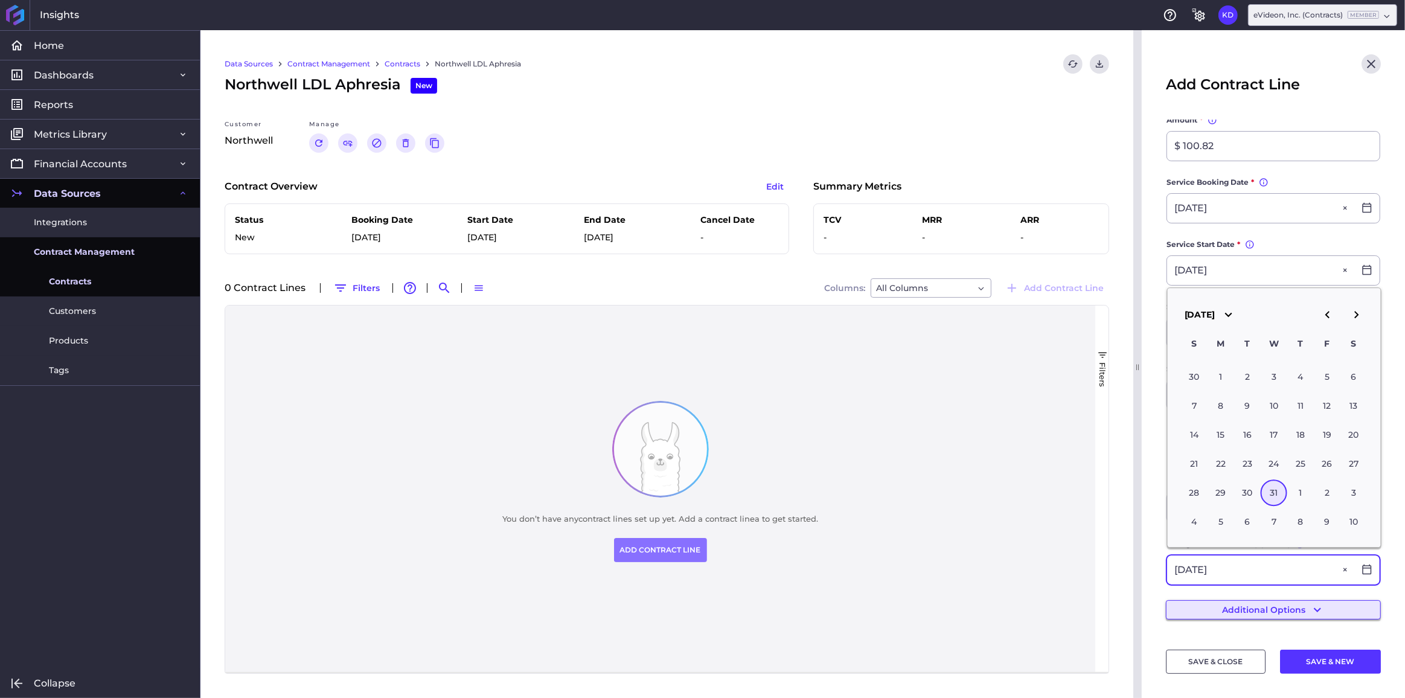
type input "[DATE]"
click at [1277, 610] on button "Additional Options" at bounding box center [1273, 609] width 215 height 19
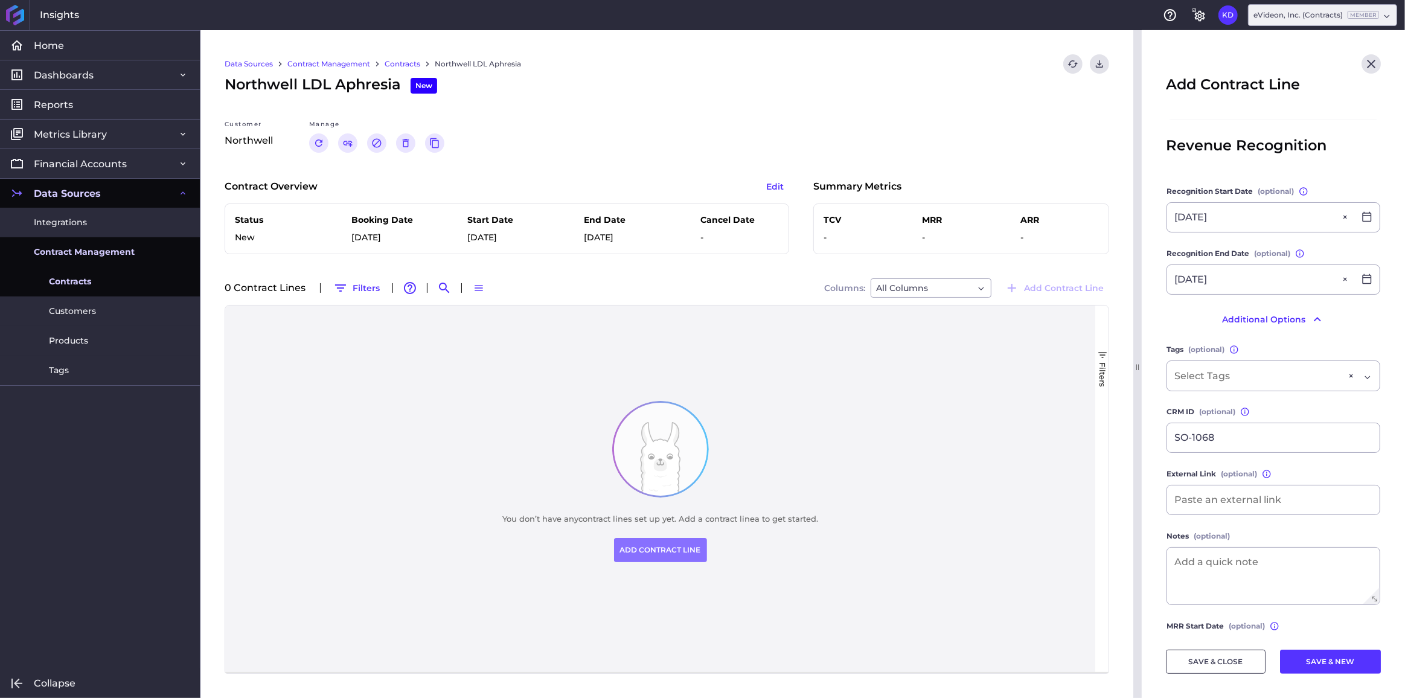
scroll to position [540, 0]
click at [1237, 572] on textarea at bounding box center [1273, 572] width 212 height 57
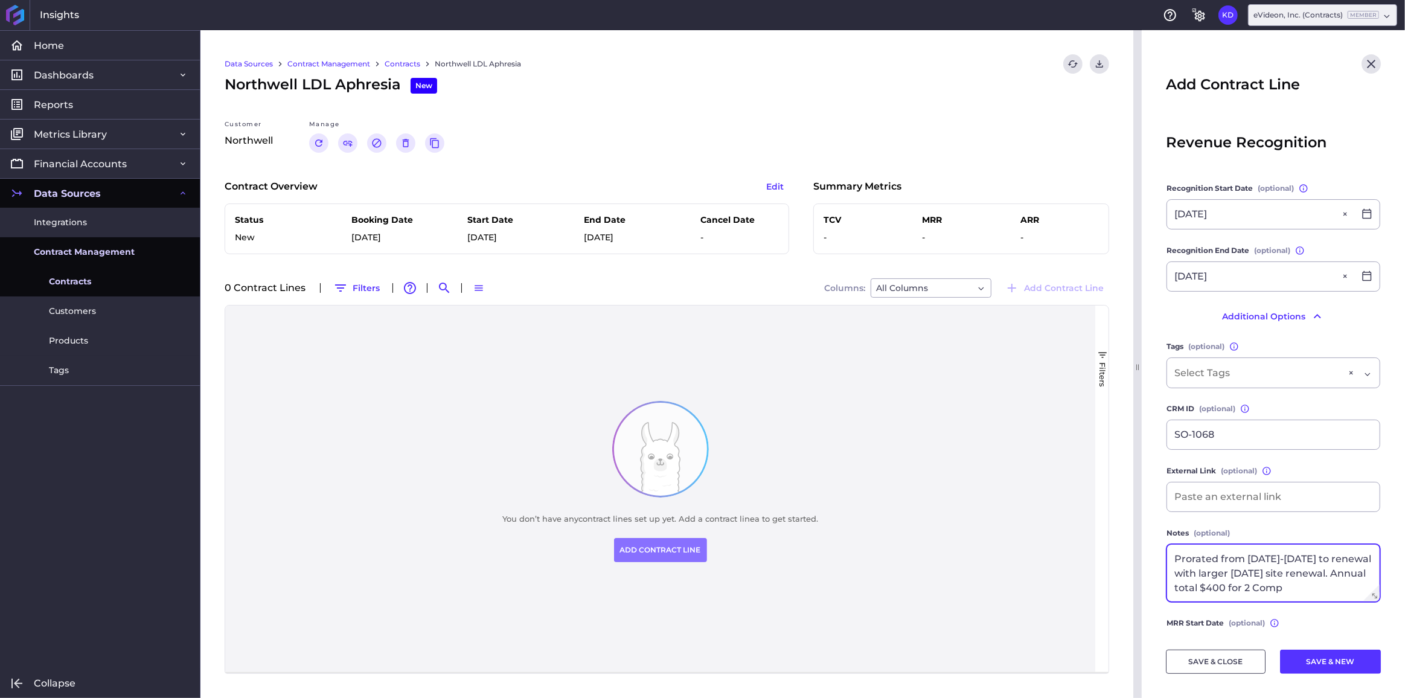
scroll to position [7, 0]
type textarea "Prorated from [DATE]-[DATE] to renewal with larger [DATE] site renewal. Annual …"
click at [1207, 657] on button "SAVE & CLOSE" at bounding box center [1216, 662] width 100 height 24
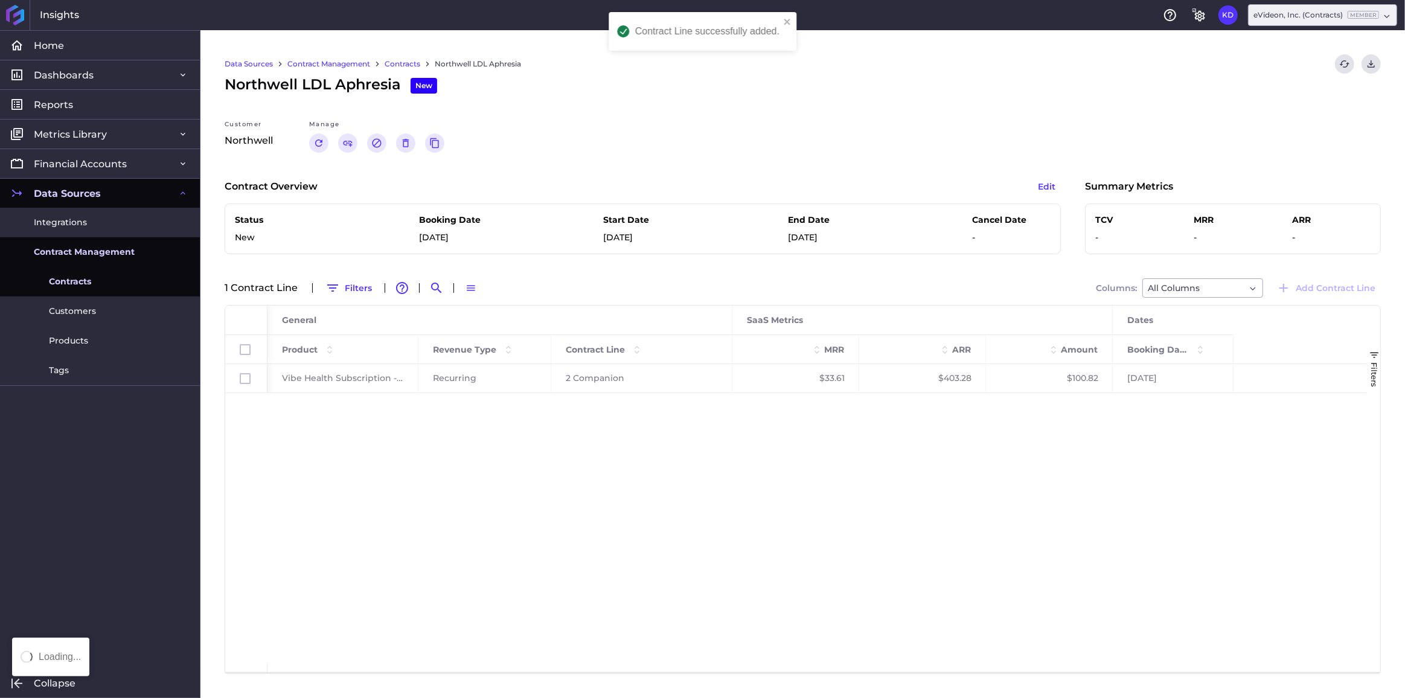
scroll to position [0, 0]
click at [420, 64] on link "Contracts" at bounding box center [403, 64] width 36 height 11
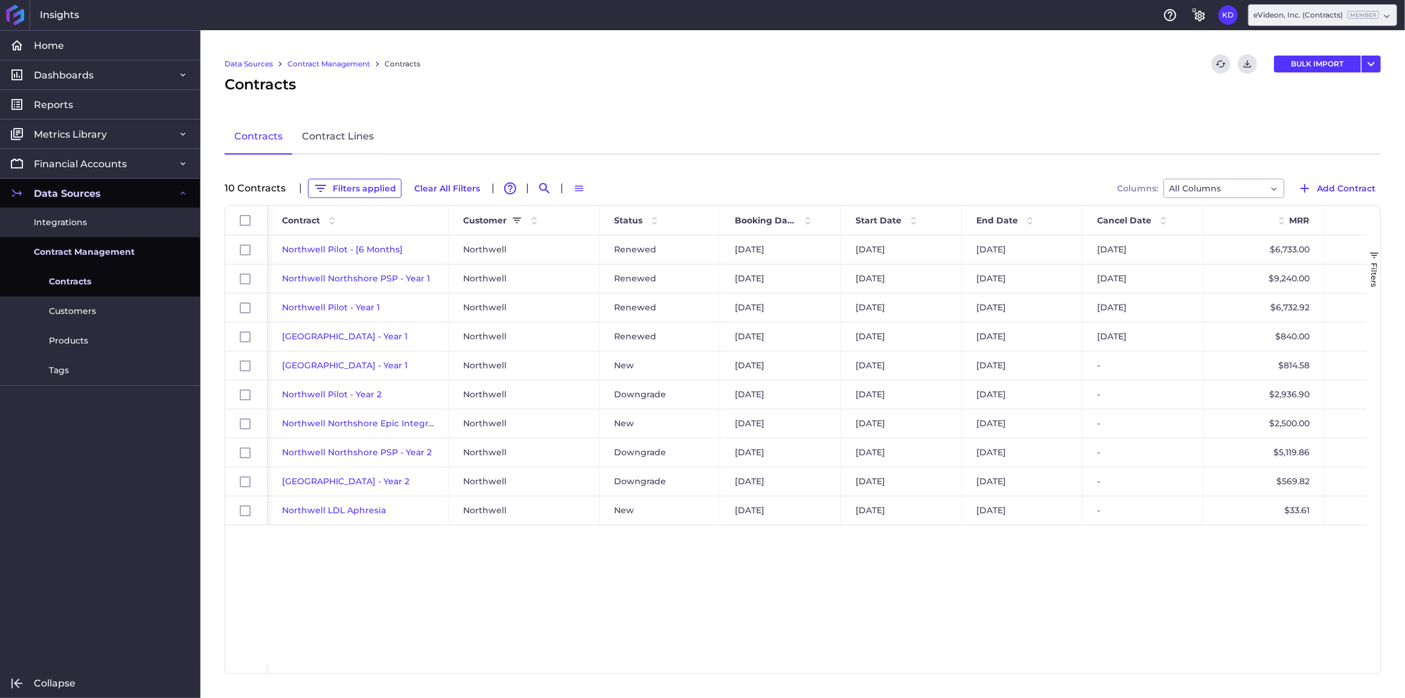
click at [1055, 657] on div "Northwell Pilot - [6 Months] [GEOGRAPHIC_DATA] Renewed [DATE] [DATE] [DATE] [DA…" at bounding box center [816, 449] width 1099 height 429
